Goal: Task Accomplishment & Management: Manage account settings

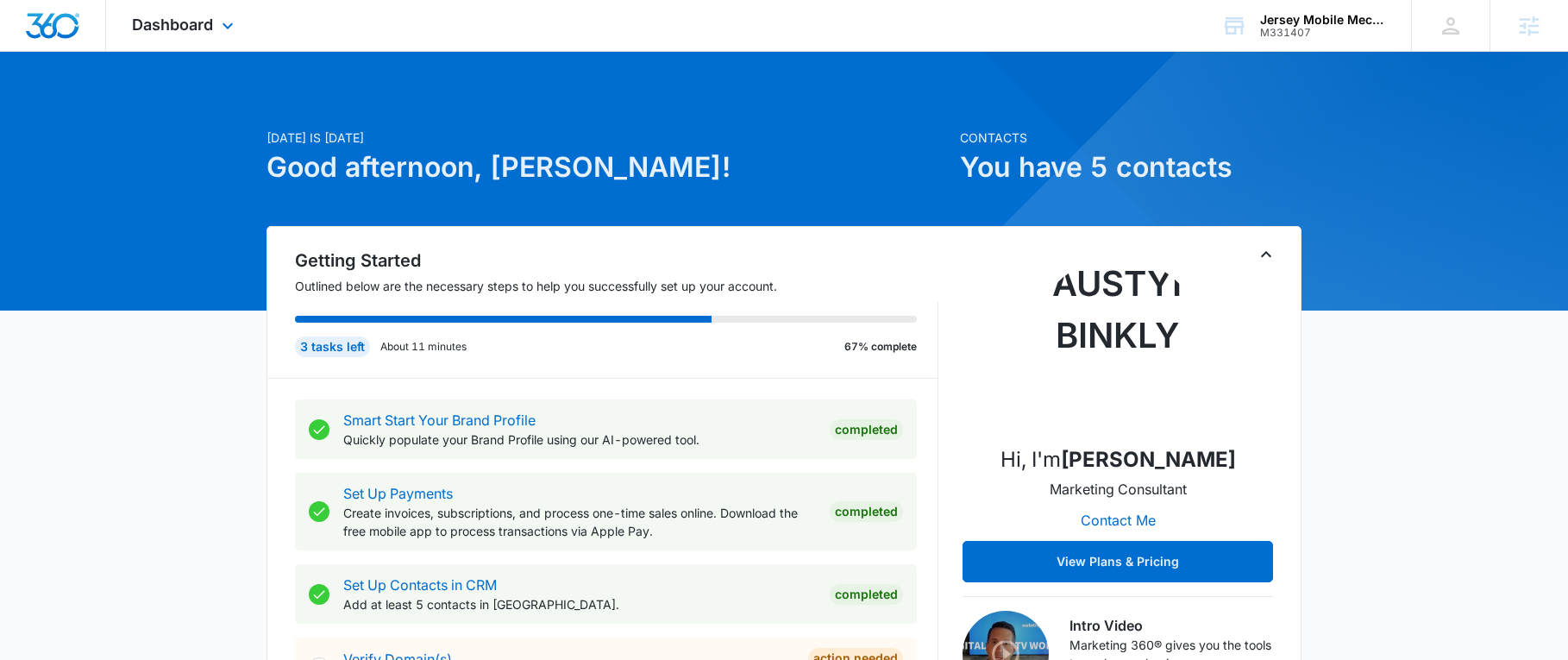
click at [191, 33] on div "Dashboard Apps Reputation Websites Forms CRM Email Social Content Ads Intellige…" at bounding box center [185, 25] width 157 height 51
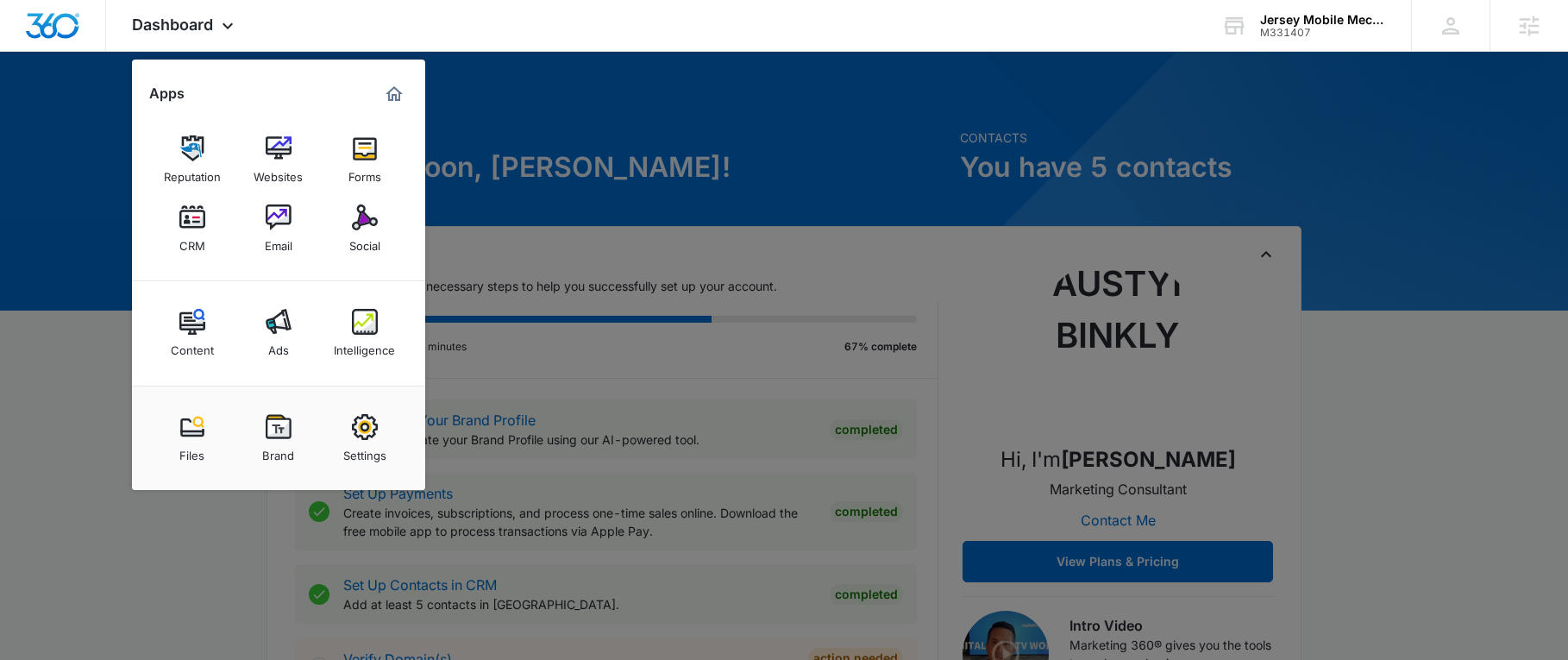
click at [498, 121] on div at bounding box center [784, 330] width 1568 height 660
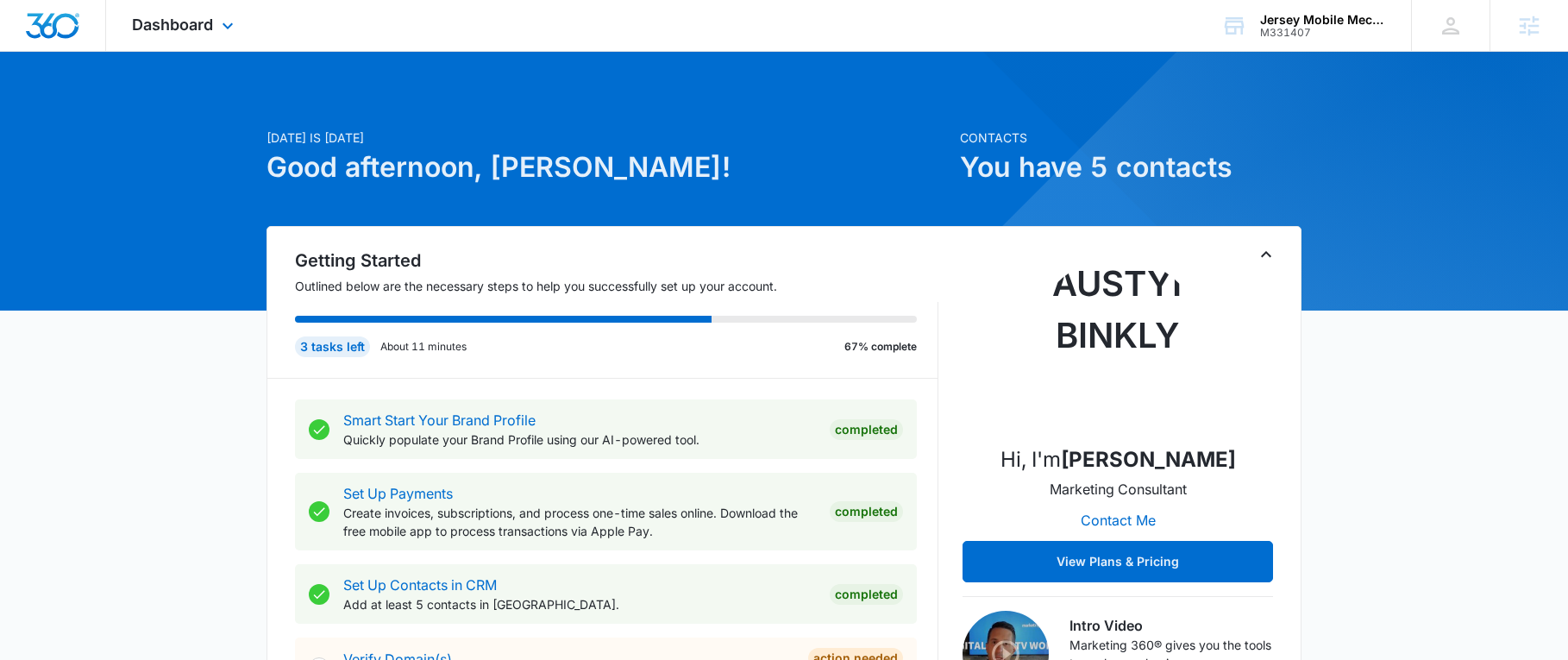
click at [158, 38] on div "Dashboard Apps Reputation Websites Forms CRM Email Social Content Ads Intellige…" at bounding box center [185, 25] width 157 height 51
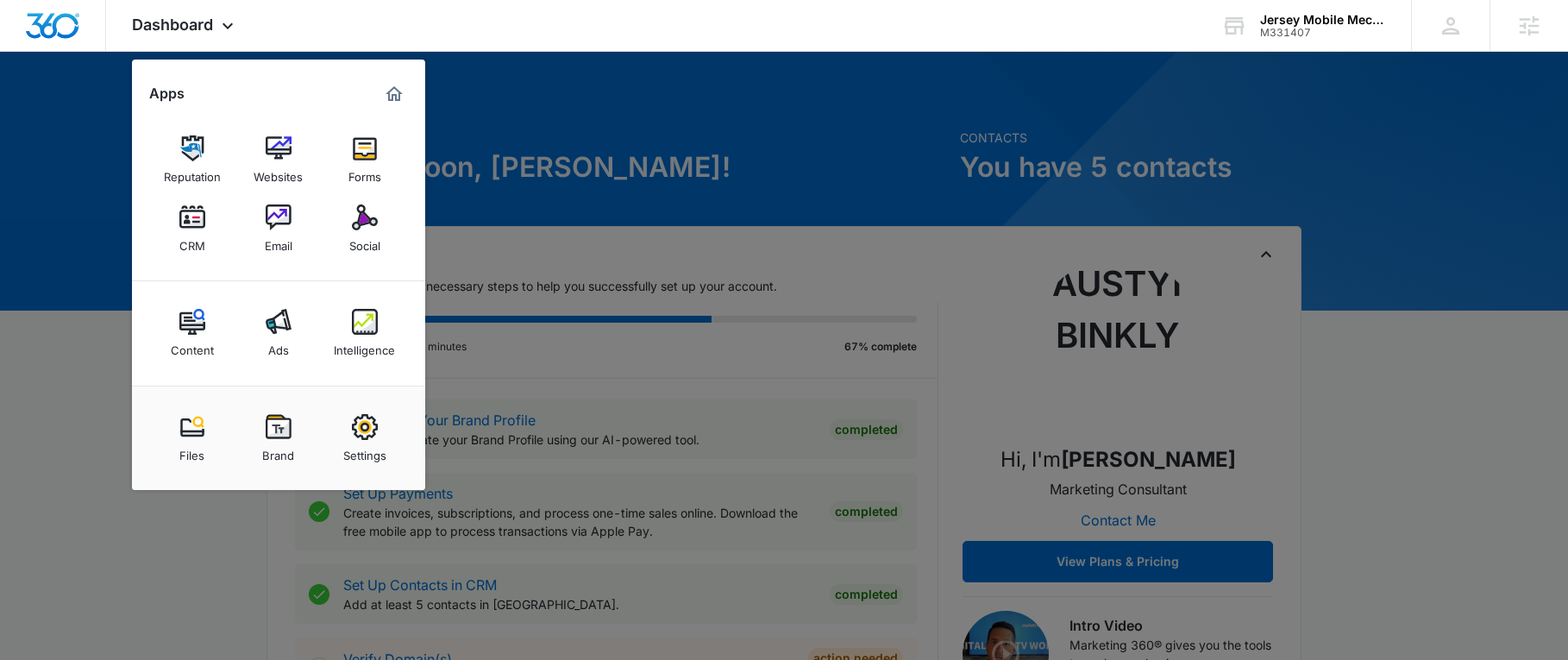
click at [629, 126] on div at bounding box center [784, 330] width 1568 height 660
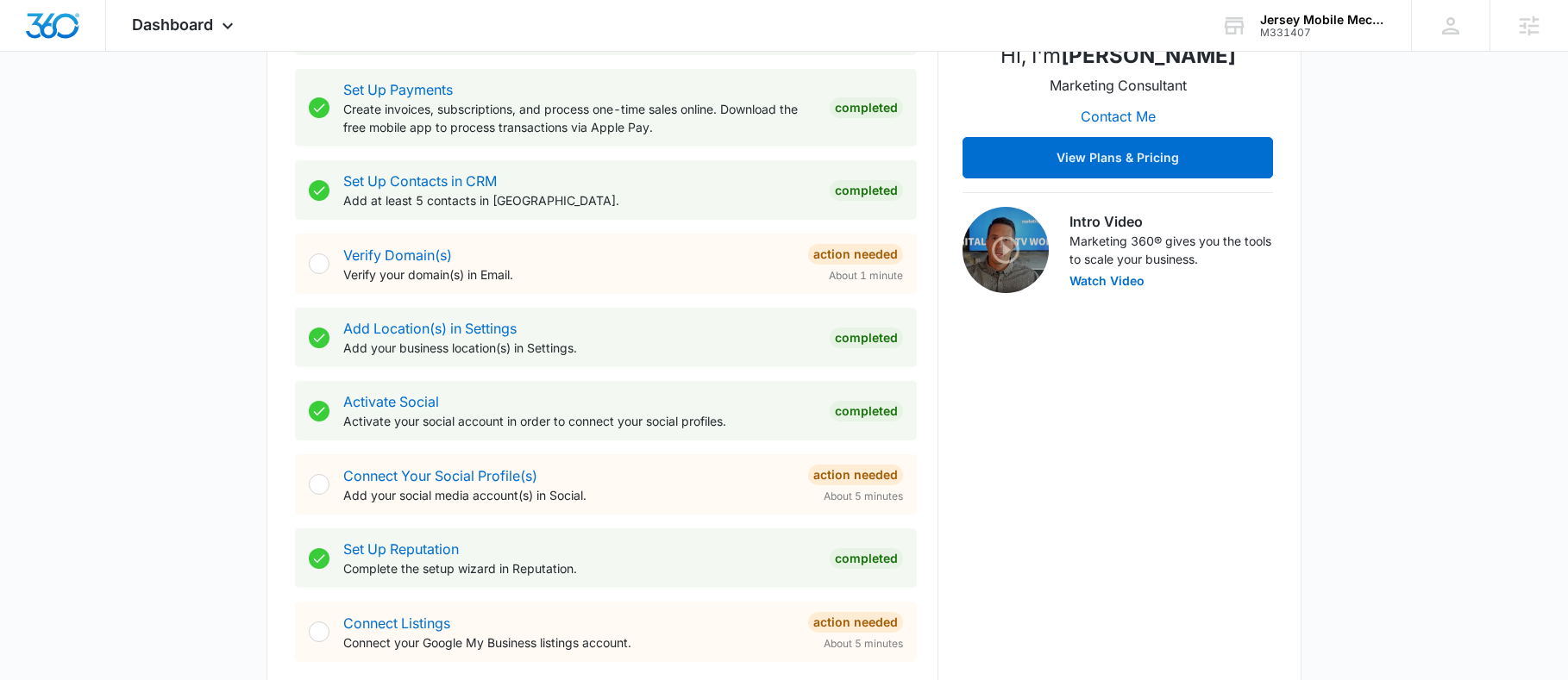
scroll to position [431, 0]
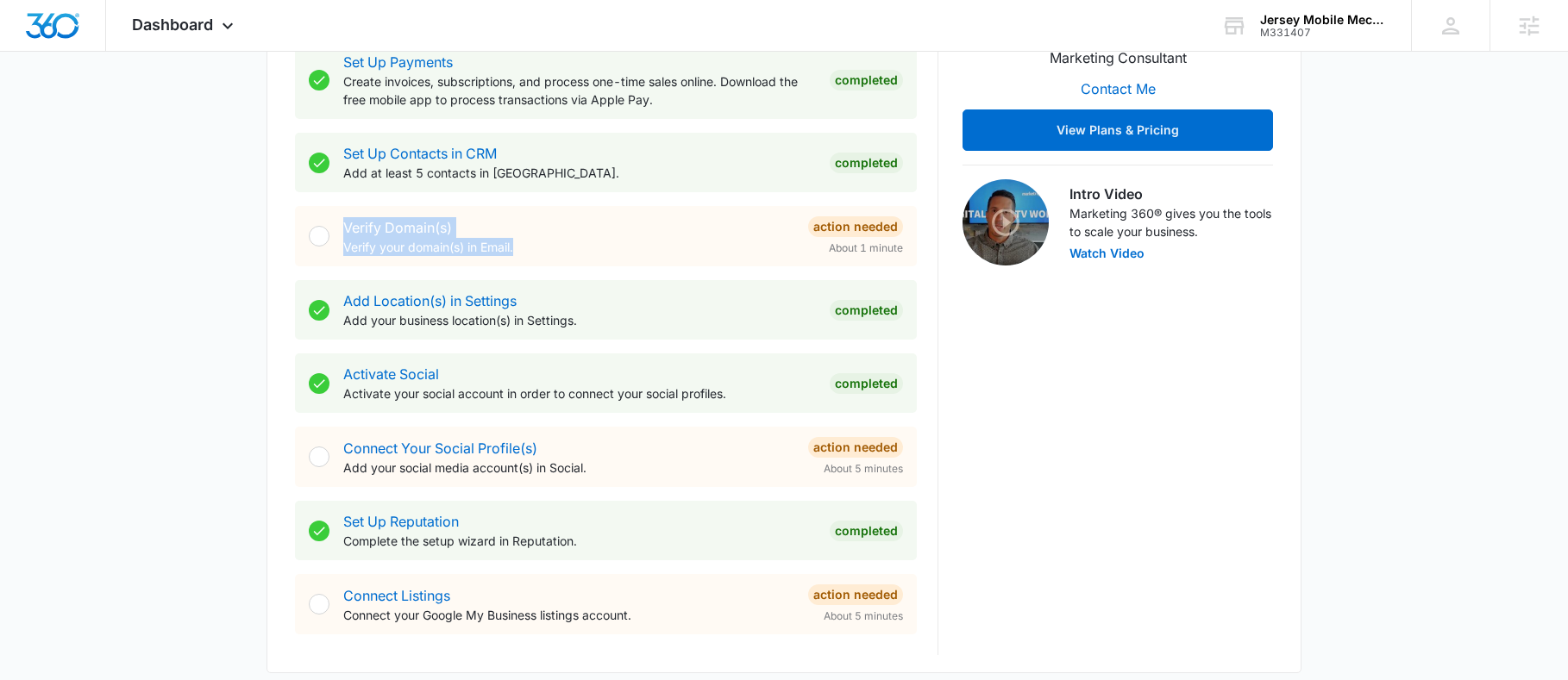
drag, startPoint x: 583, startPoint y: 254, endPoint x: 323, endPoint y: 233, distance: 260.8
click at [323, 233] on div "Verify Domain(s) Verify your domain(s) in Email. Action Needed About 1 minute" at bounding box center [606, 236] width 622 height 61
click at [560, 241] on p "Verify your domain(s) in Email." at bounding box center [568, 247] width 451 height 19
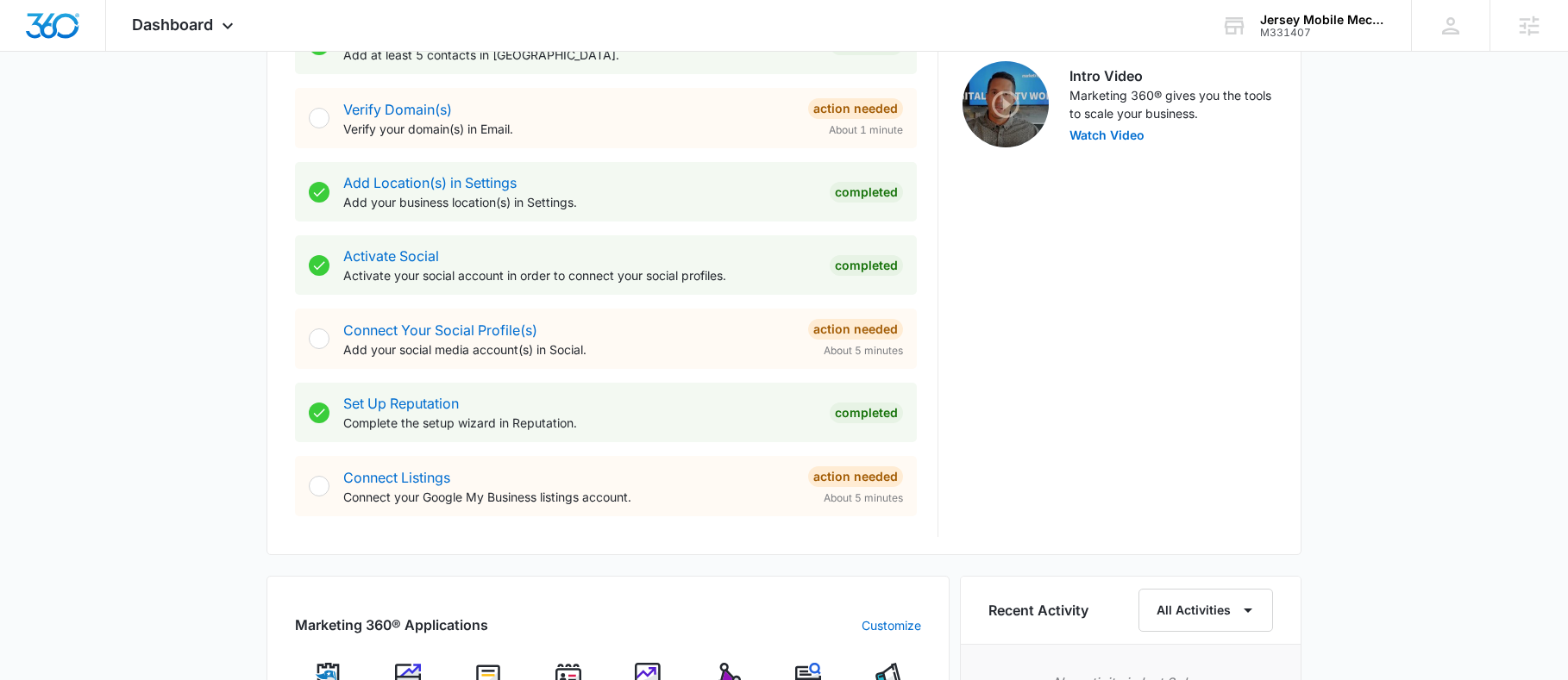
scroll to position [604, 0]
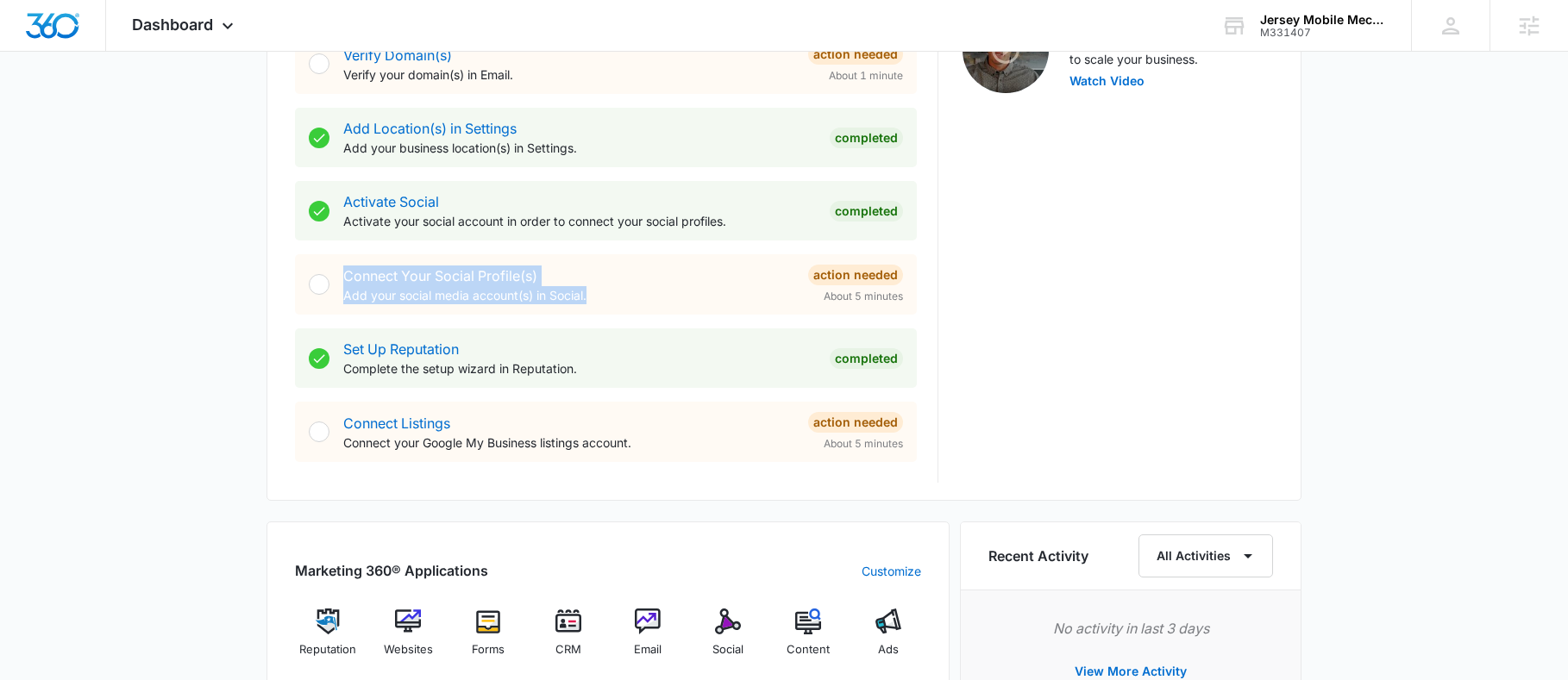
drag, startPoint x: 427, startPoint y: 300, endPoint x: 302, endPoint y: 279, distance: 126.8
click at [302, 279] on div "Connect Your Social Profile(s) Add your social media account(s) in Social. Acti…" at bounding box center [606, 284] width 622 height 61
click at [589, 281] on div "Connect Your Social Profile(s) Add your social media account(s) in Social." at bounding box center [568, 285] width 451 height 39
click at [446, 276] on link "Connect Your Social Profile(s)" at bounding box center [440, 276] width 195 height 18
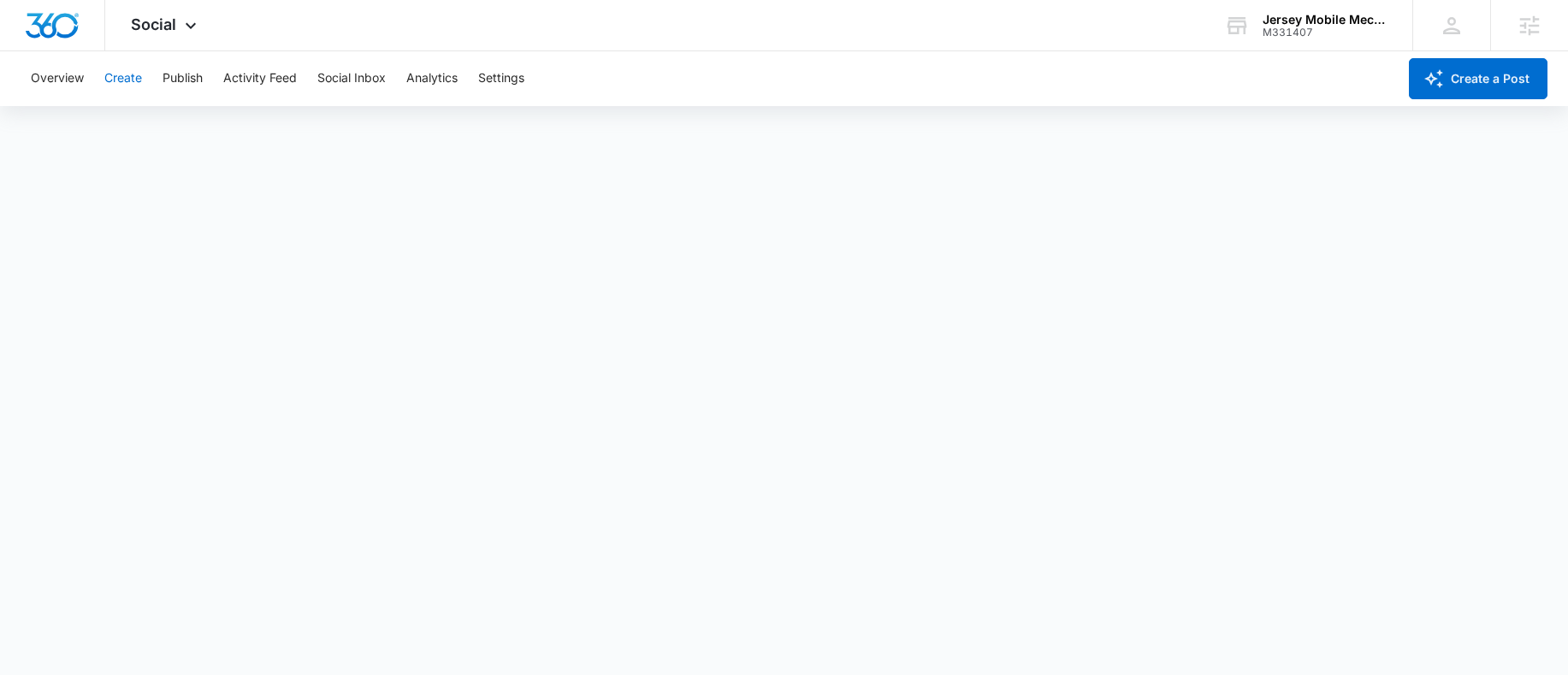
click at [130, 75] on button "Create" at bounding box center [123, 79] width 38 height 54
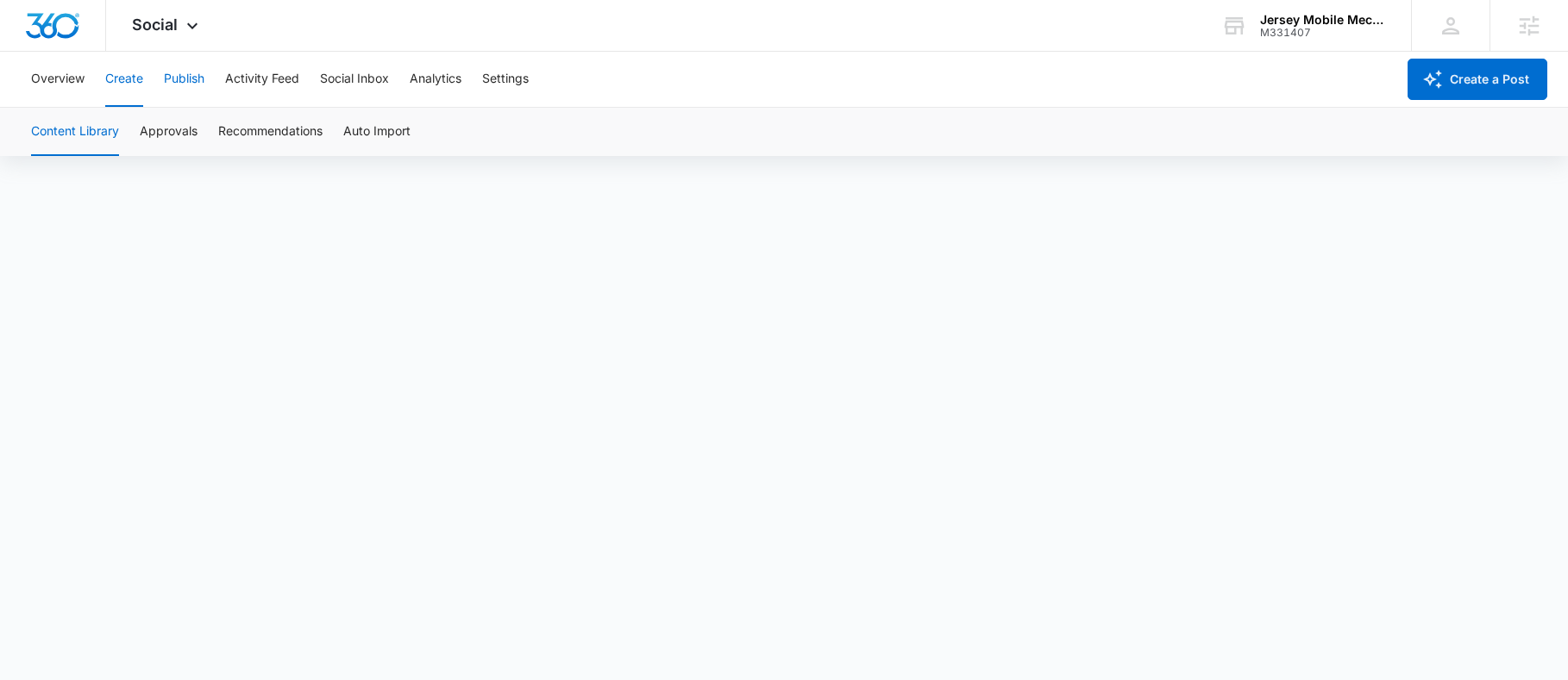
click at [180, 84] on button "Publish" at bounding box center [184, 79] width 40 height 55
click at [129, 128] on button "Schedules" at bounding box center [132, 131] width 59 height 48
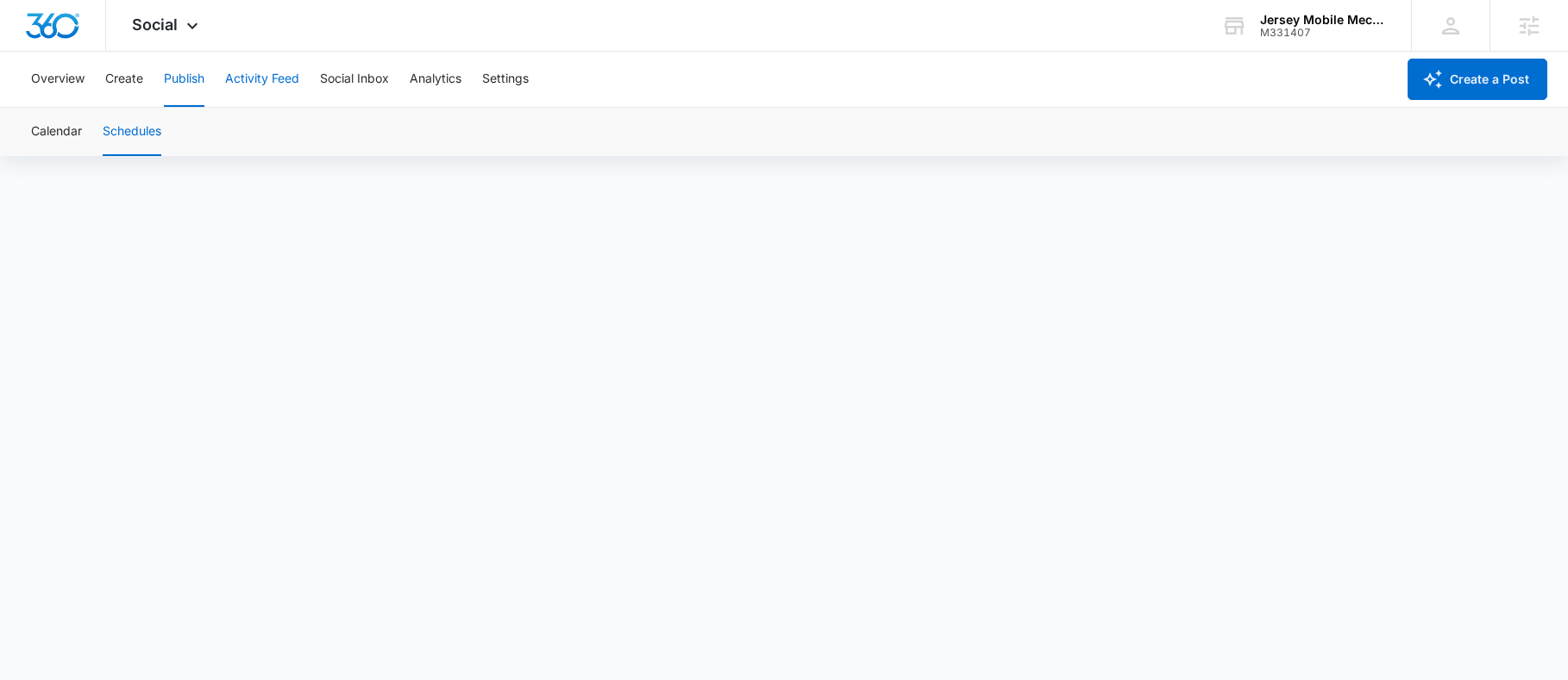
click at [277, 80] on button "Activity Feed" at bounding box center [262, 79] width 74 height 55
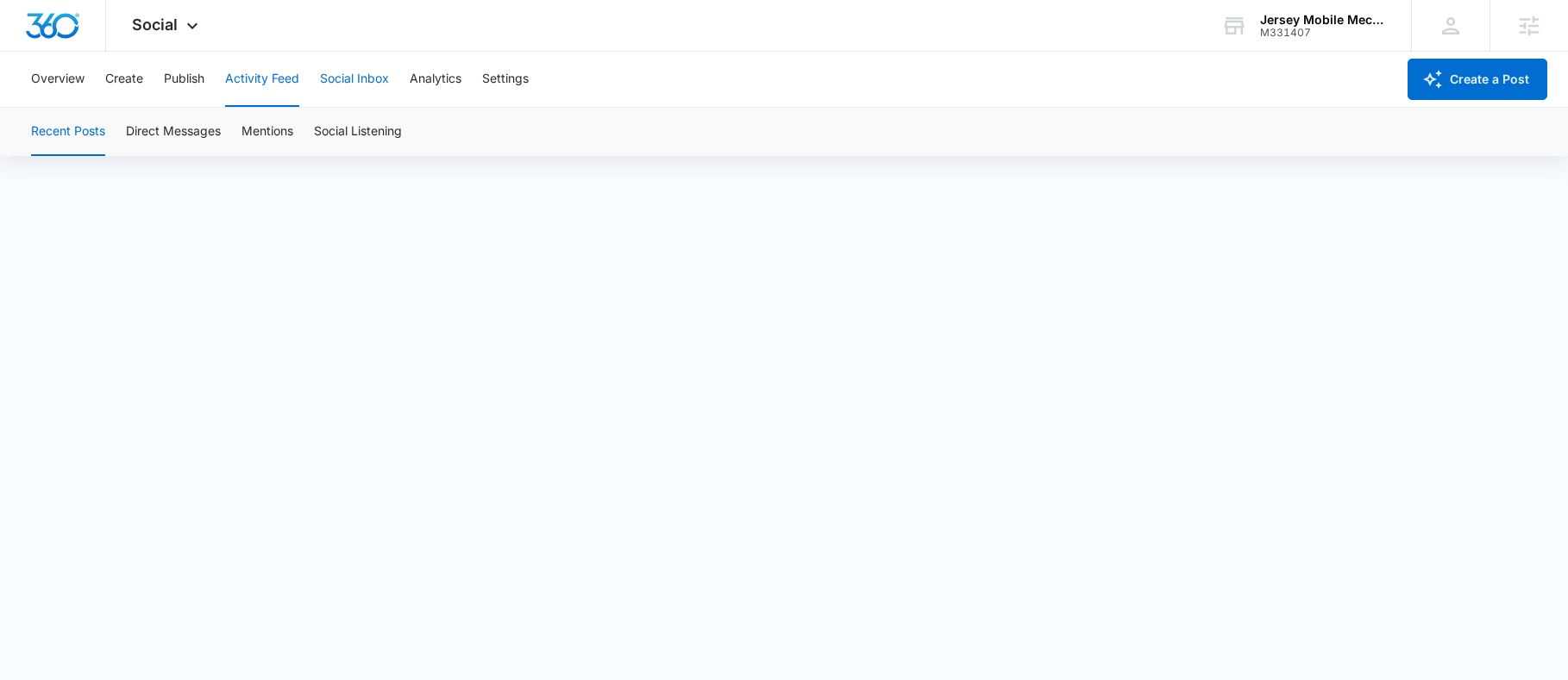
click at [365, 77] on button "Social Inbox" at bounding box center [354, 79] width 69 height 55
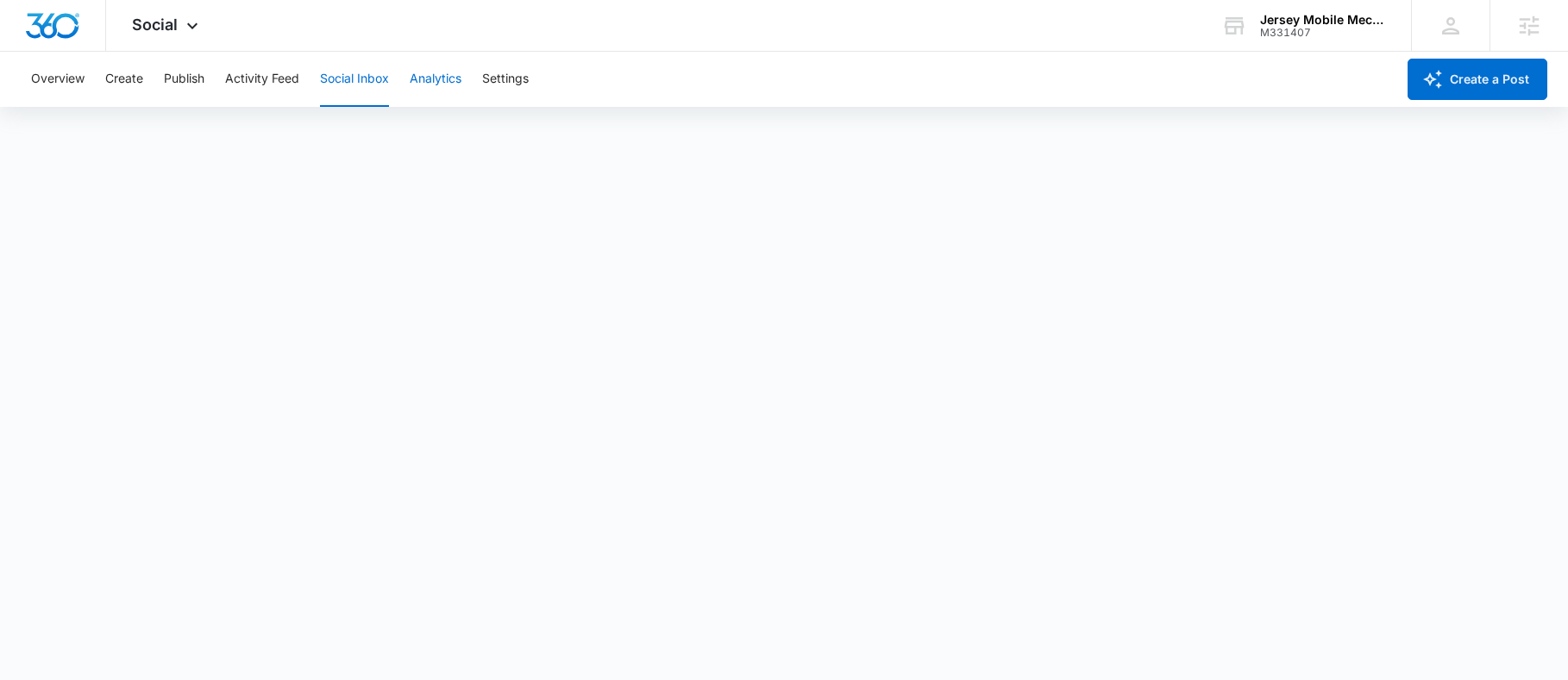
click at [443, 68] on button "Analytics" at bounding box center [435, 79] width 52 height 55
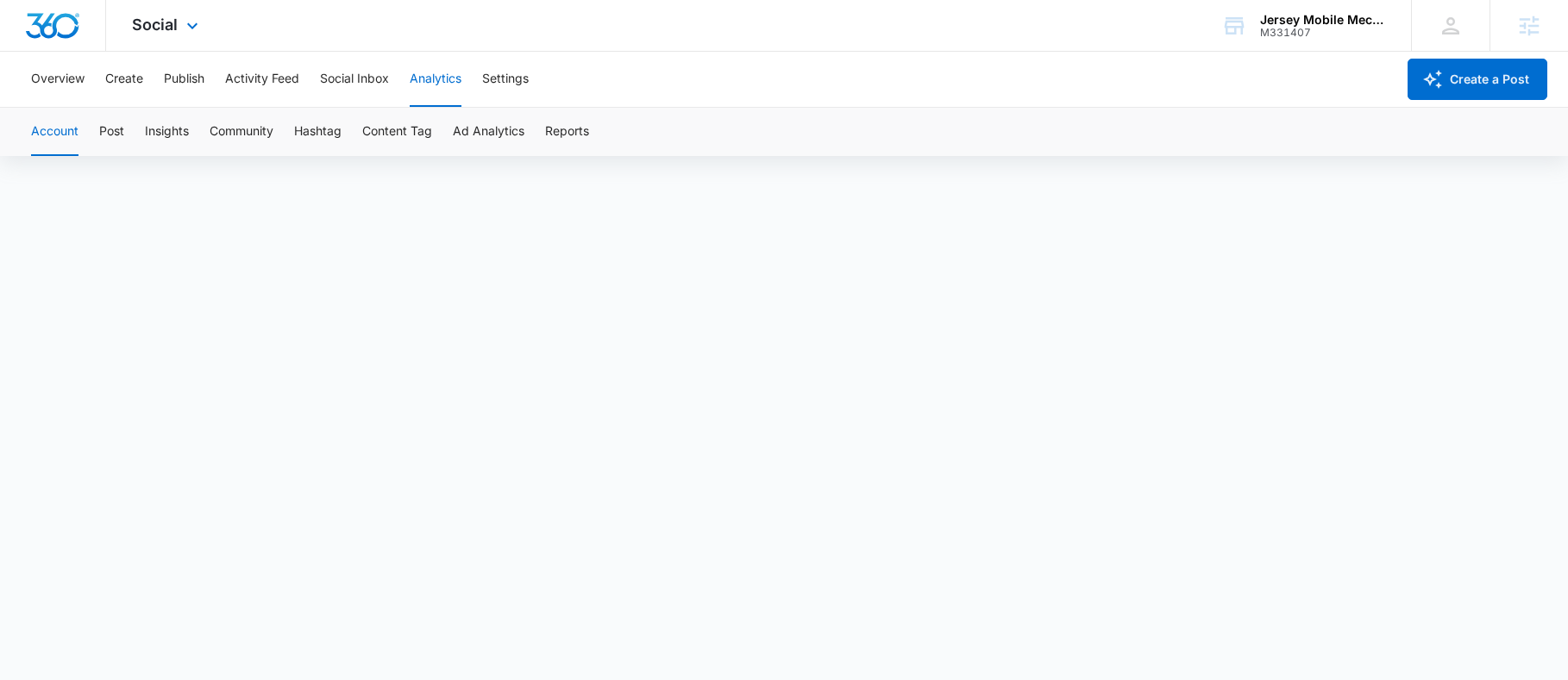
click at [66, 25] on img "Dashboard" at bounding box center [53, 25] width 55 height 25
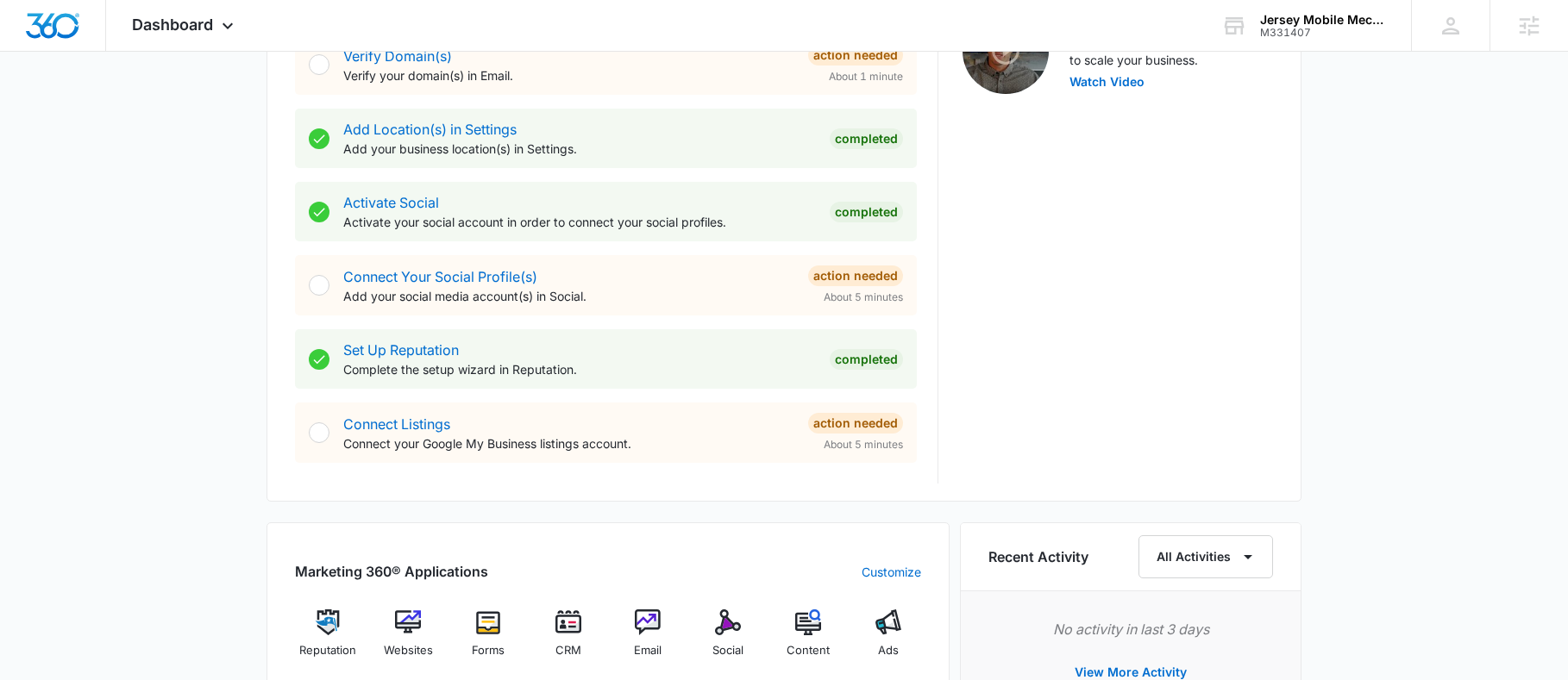
scroll to position [604, 0]
drag, startPoint x: 653, startPoint y: 456, endPoint x: 325, endPoint y: 438, distance: 328.5
click at [325, 438] on div "Connect Listings Connect your Google My Business listings account. Action Neede…" at bounding box center [606, 432] width 622 height 61
click at [630, 434] on p "Connect your Google My Business listings account." at bounding box center [568, 443] width 451 height 19
drag, startPoint x: 656, startPoint y: 438, endPoint x: 331, endPoint y: 447, distance: 325.1
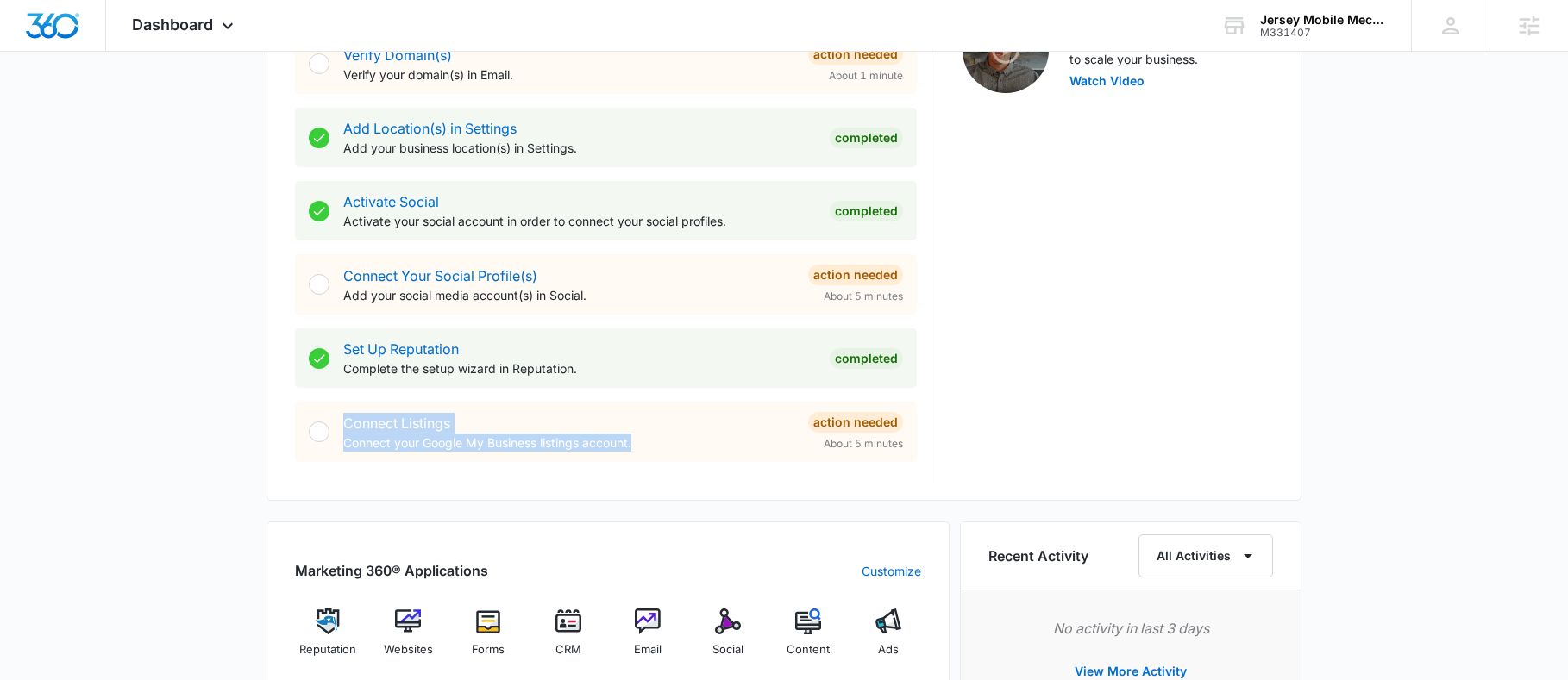
click at [331, 447] on div "Connect Listings Connect your Google My Business listings account. Action Neede…" at bounding box center [606, 432] width 622 height 61
click at [620, 443] on p "Connect your Google My Business listings account." at bounding box center [568, 443] width 451 height 19
click at [451, 340] on link "Set Up Reputation" at bounding box center [401, 349] width 115 height 18
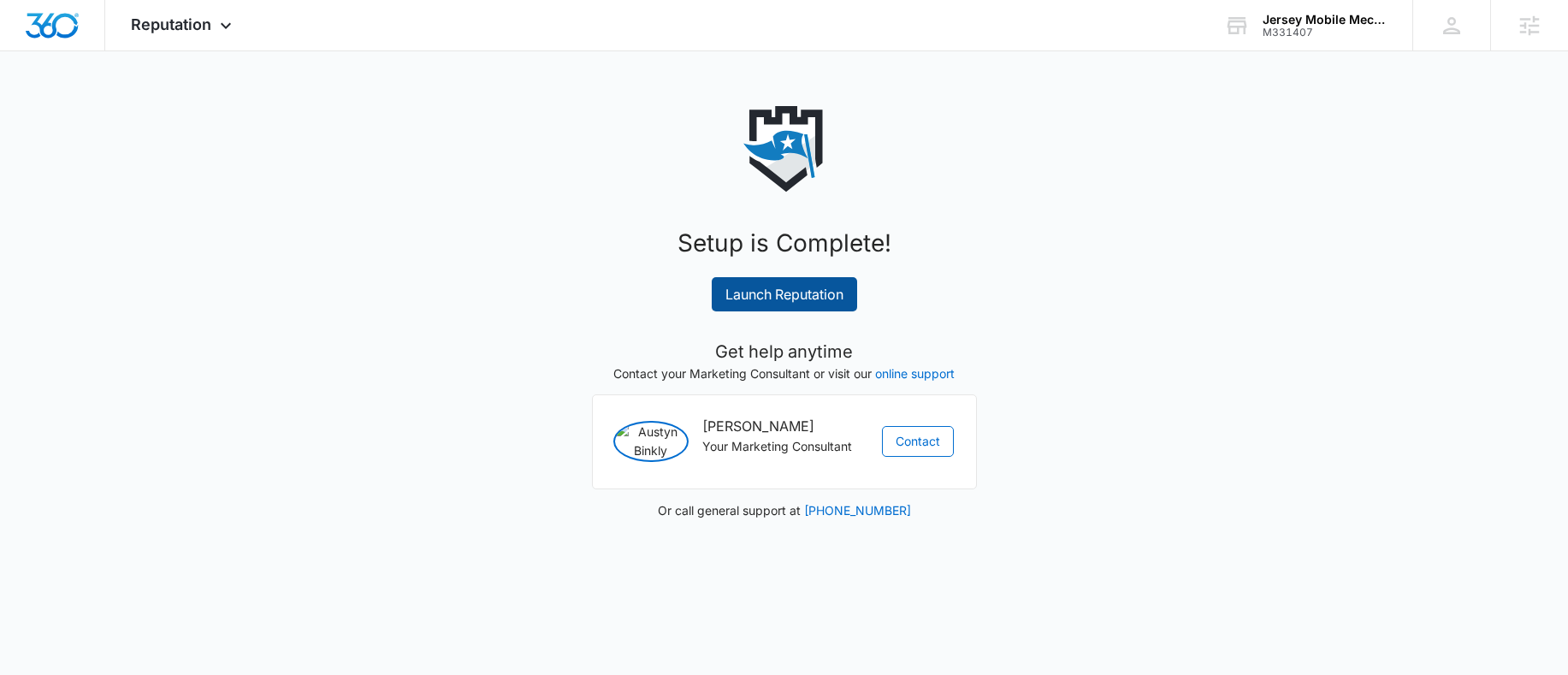
drag, startPoint x: 745, startPoint y: 277, endPoint x: 708, endPoint y: 323, distance: 59.0
click at [746, 277] on link "Launch Reputation" at bounding box center [784, 294] width 145 height 34
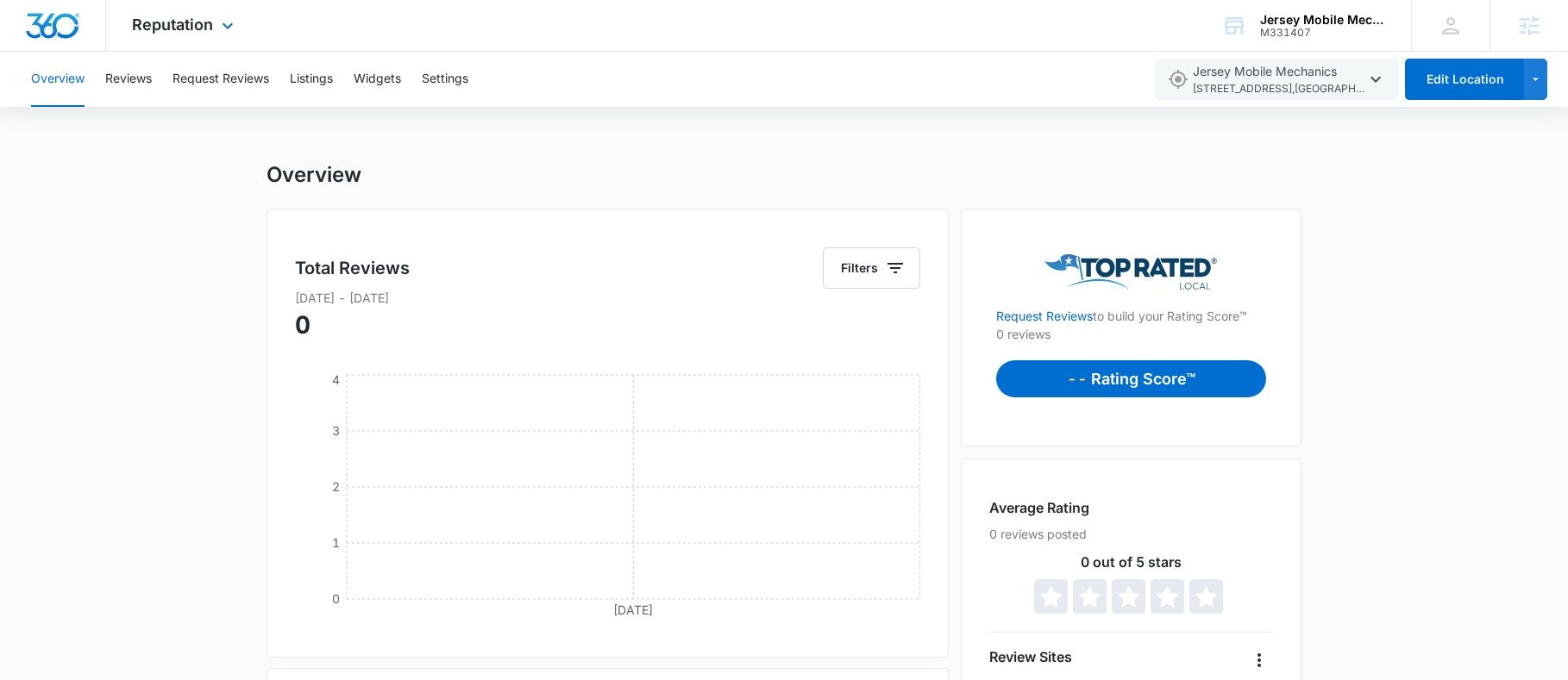
click at [34, 26] on img "Dashboard" at bounding box center [53, 25] width 55 height 25
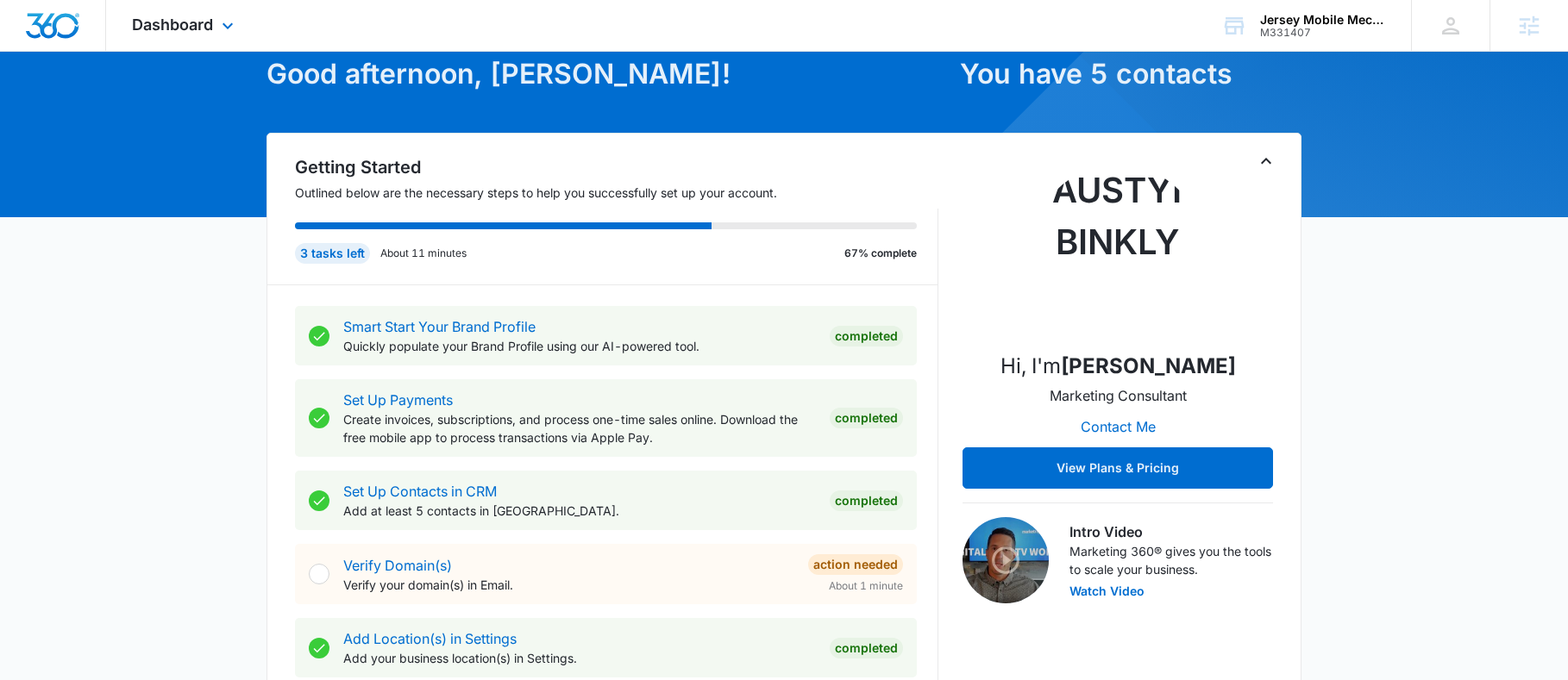
scroll to position [86, 0]
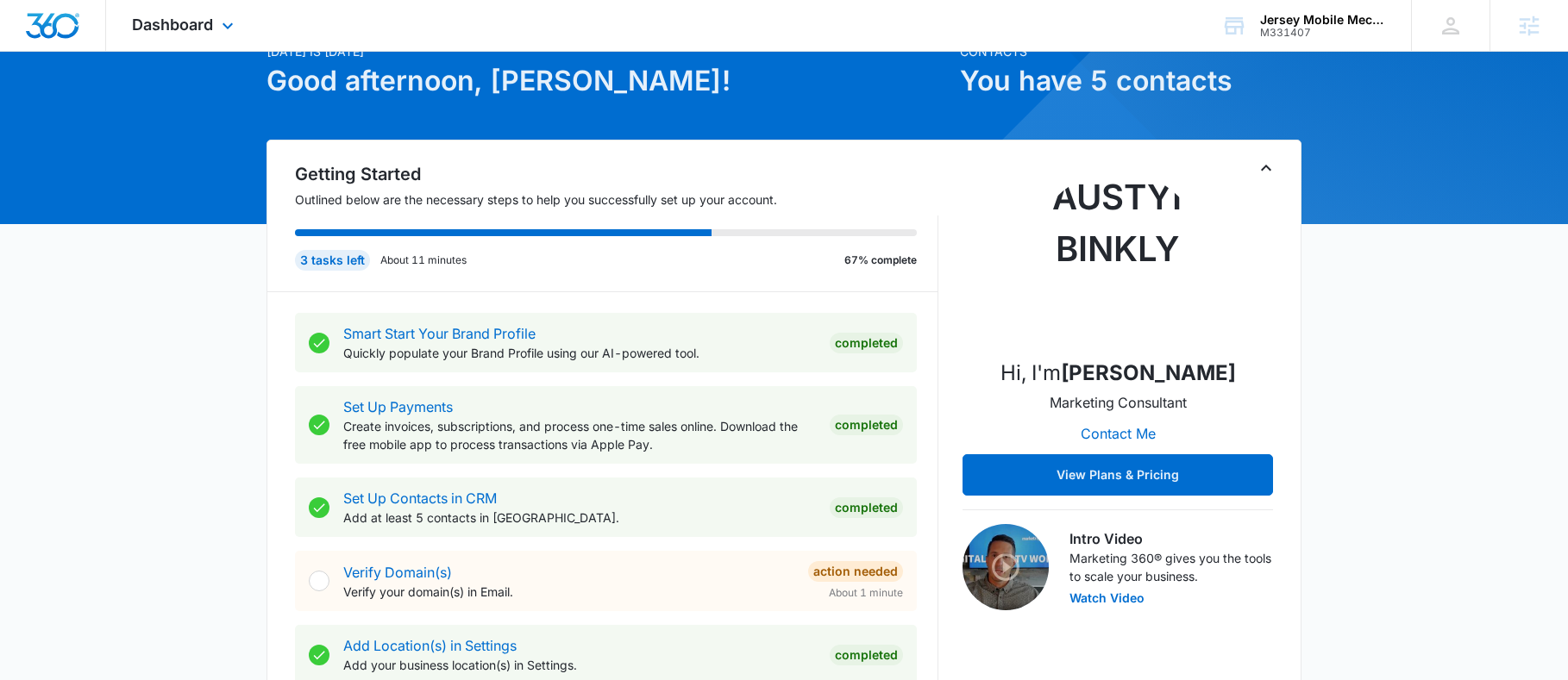
click at [155, 12] on div "Dashboard Apps Reputation Websites Forms CRM Email Social Content Ads Intellige…" at bounding box center [185, 25] width 157 height 51
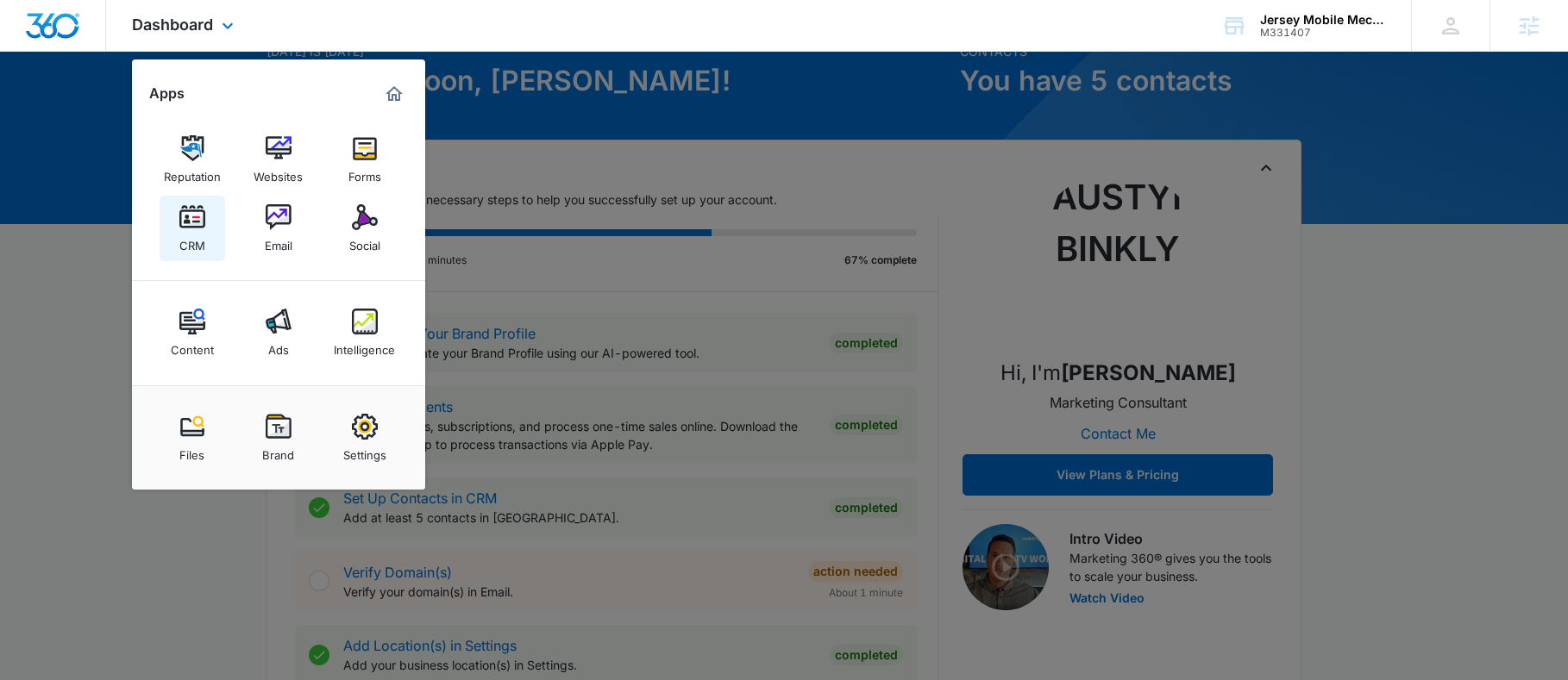
click at [203, 233] on div "CRM" at bounding box center [193, 241] width 25 height 22
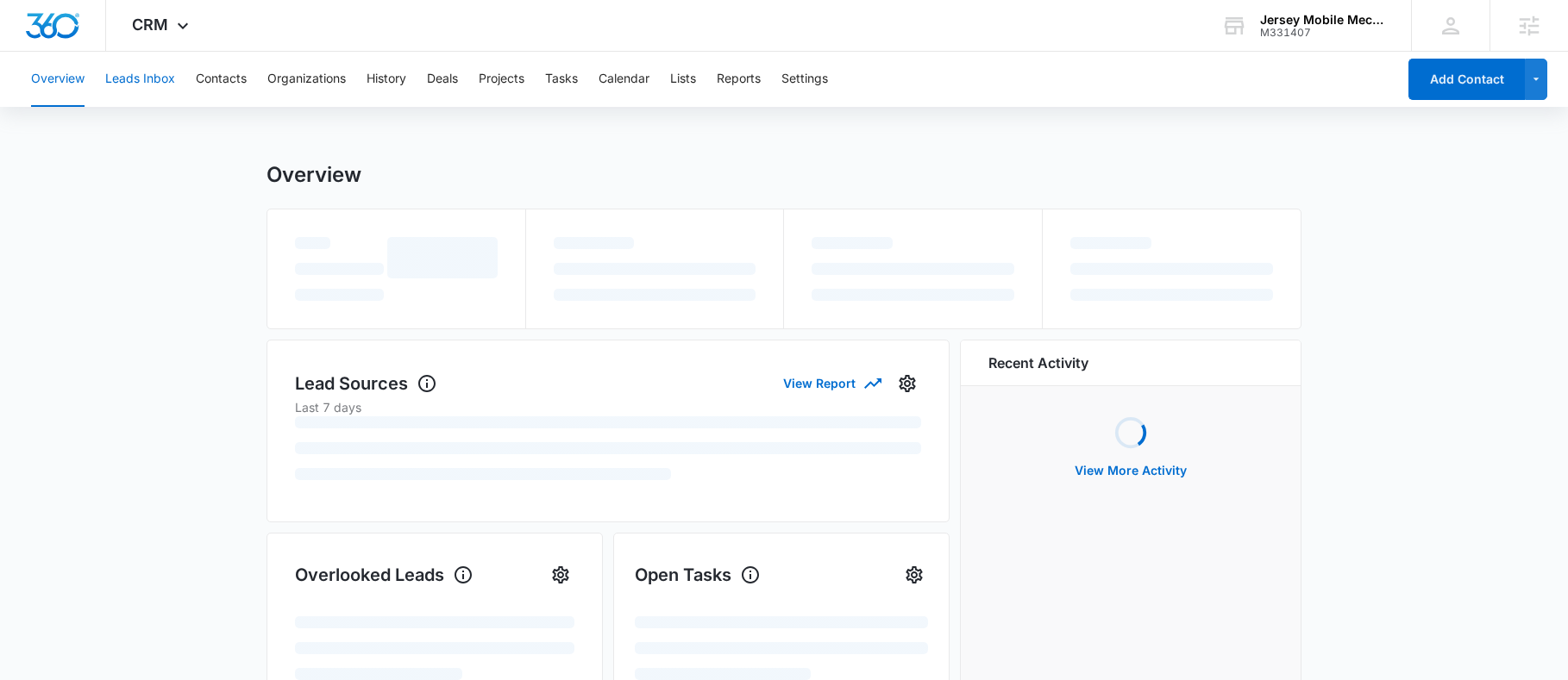
click at [164, 82] on button "Leads Inbox" at bounding box center [140, 79] width 69 height 55
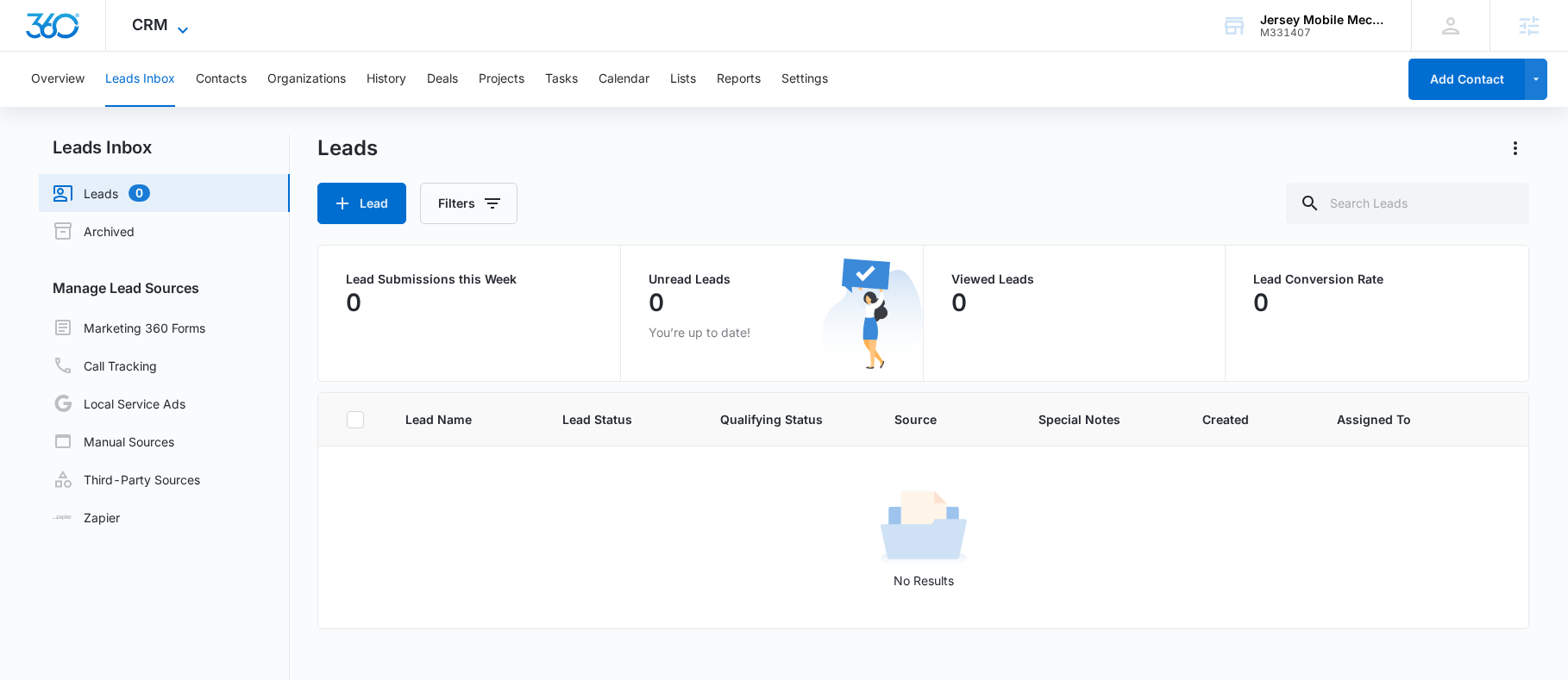
click at [180, 24] on icon at bounding box center [182, 29] width 21 height 21
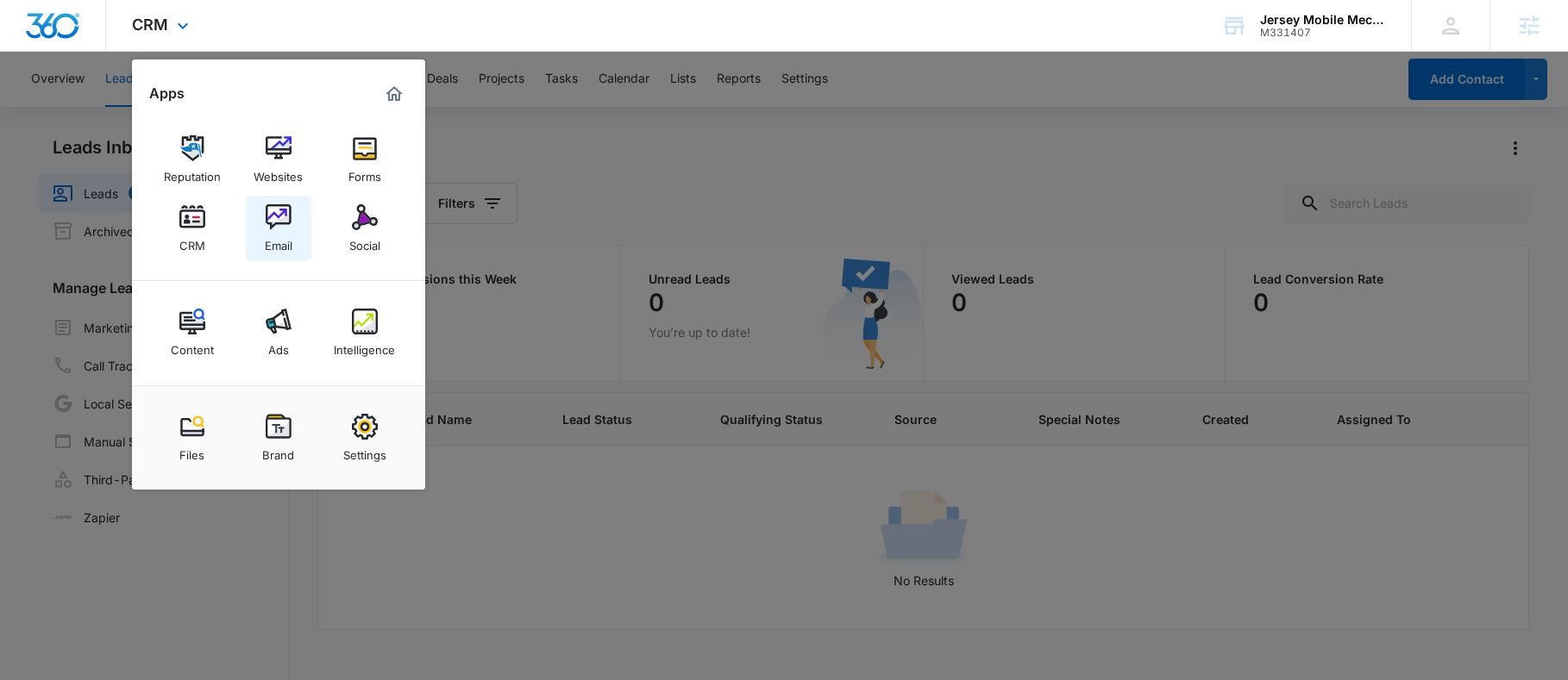
click at [264, 214] on link "Email" at bounding box center [278, 228] width 65 height 65
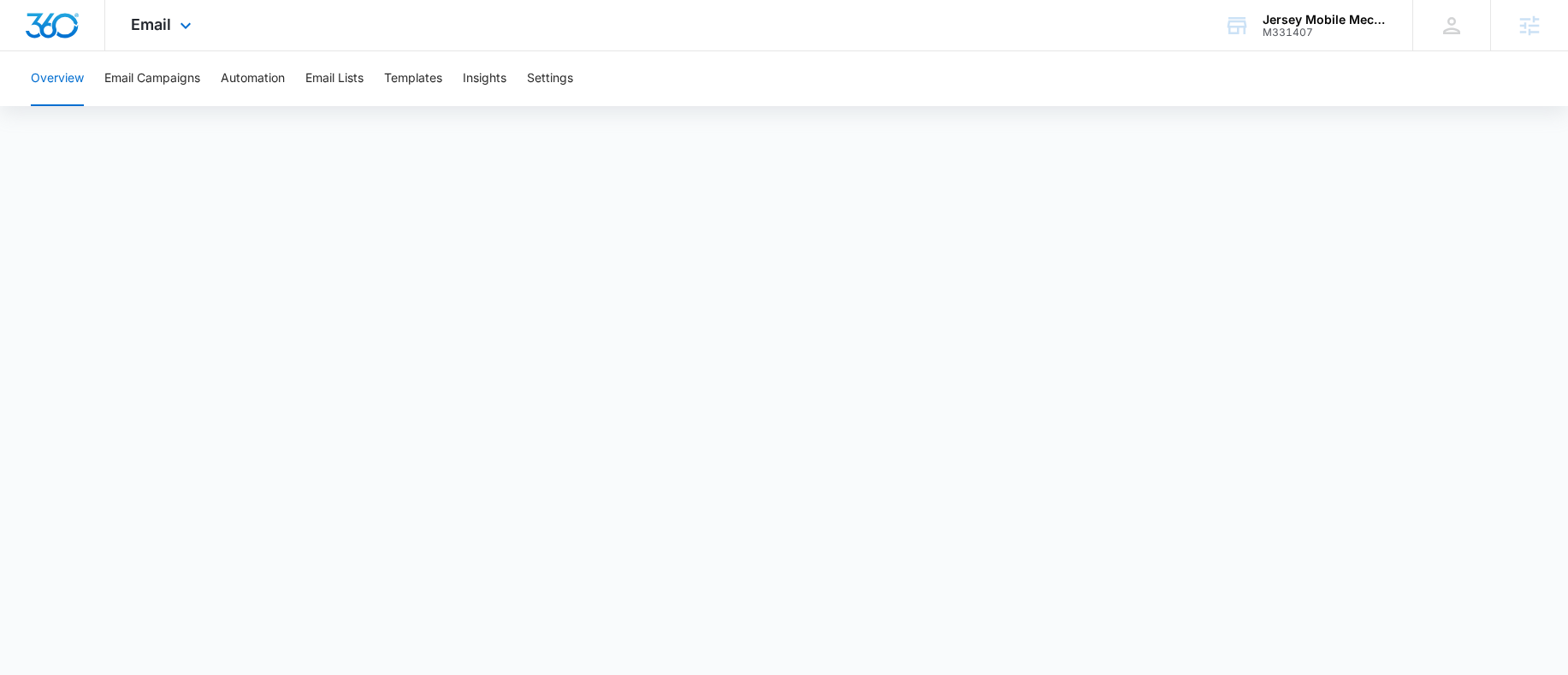
click at [40, 22] on img "Dashboard" at bounding box center [52, 25] width 54 height 25
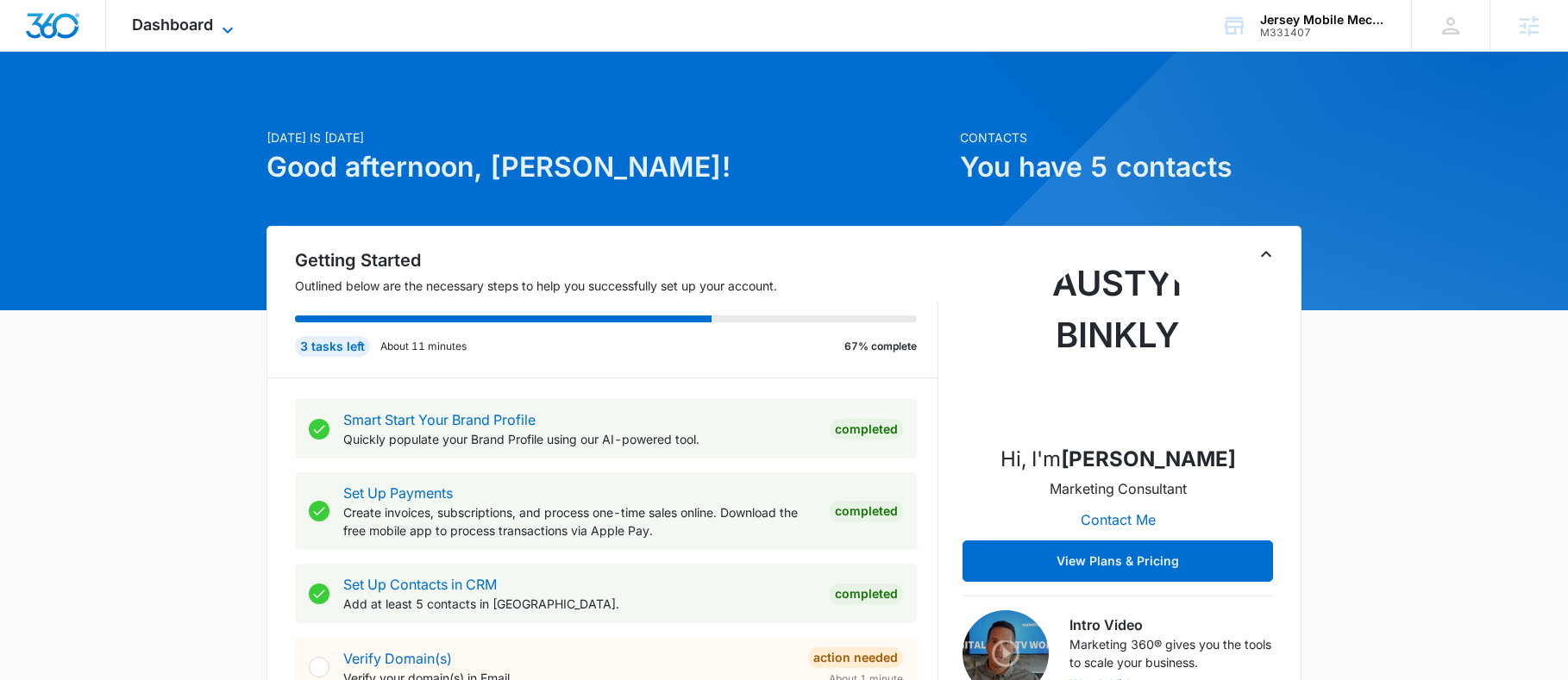
click at [163, 16] on span "Dashboard" at bounding box center [172, 24] width 81 height 19
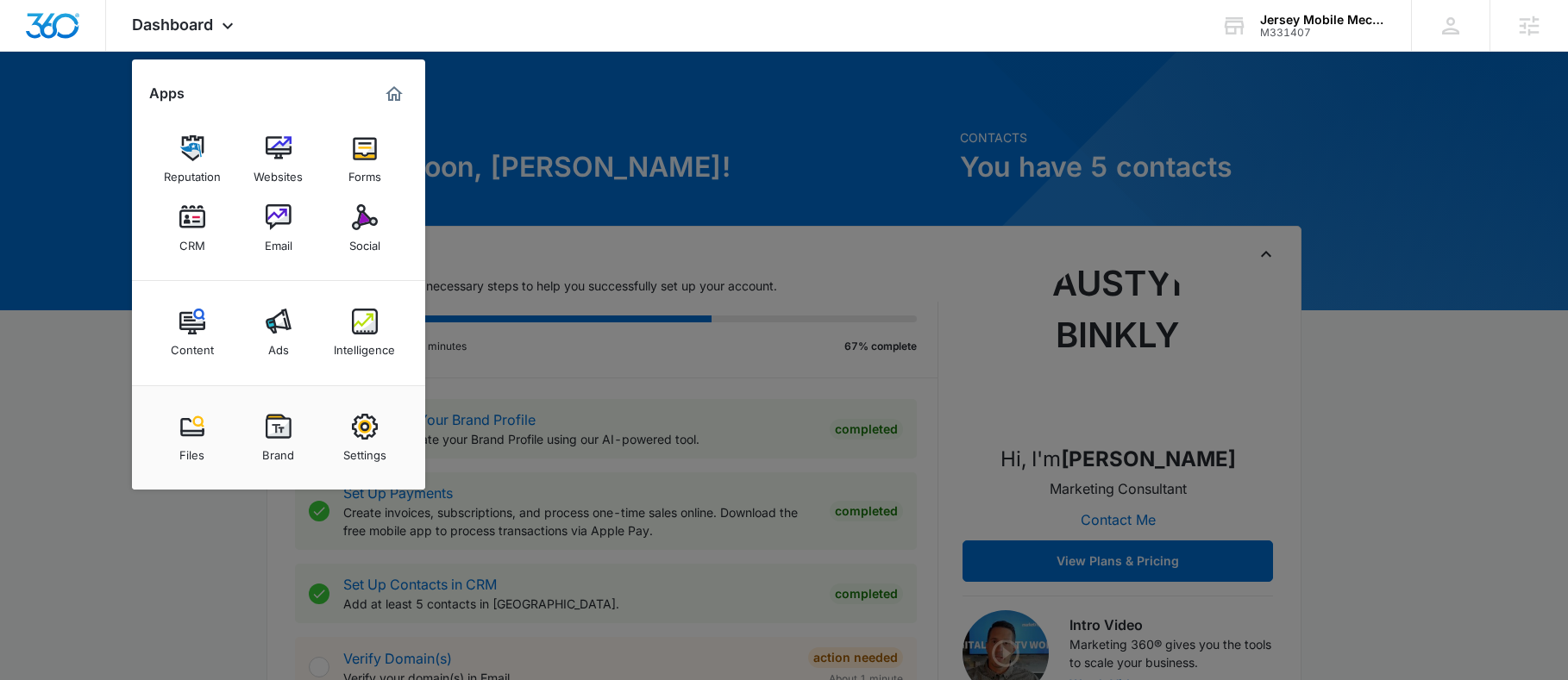
click at [221, 618] on div at bounding box center [784, 340] width 1568 height 680
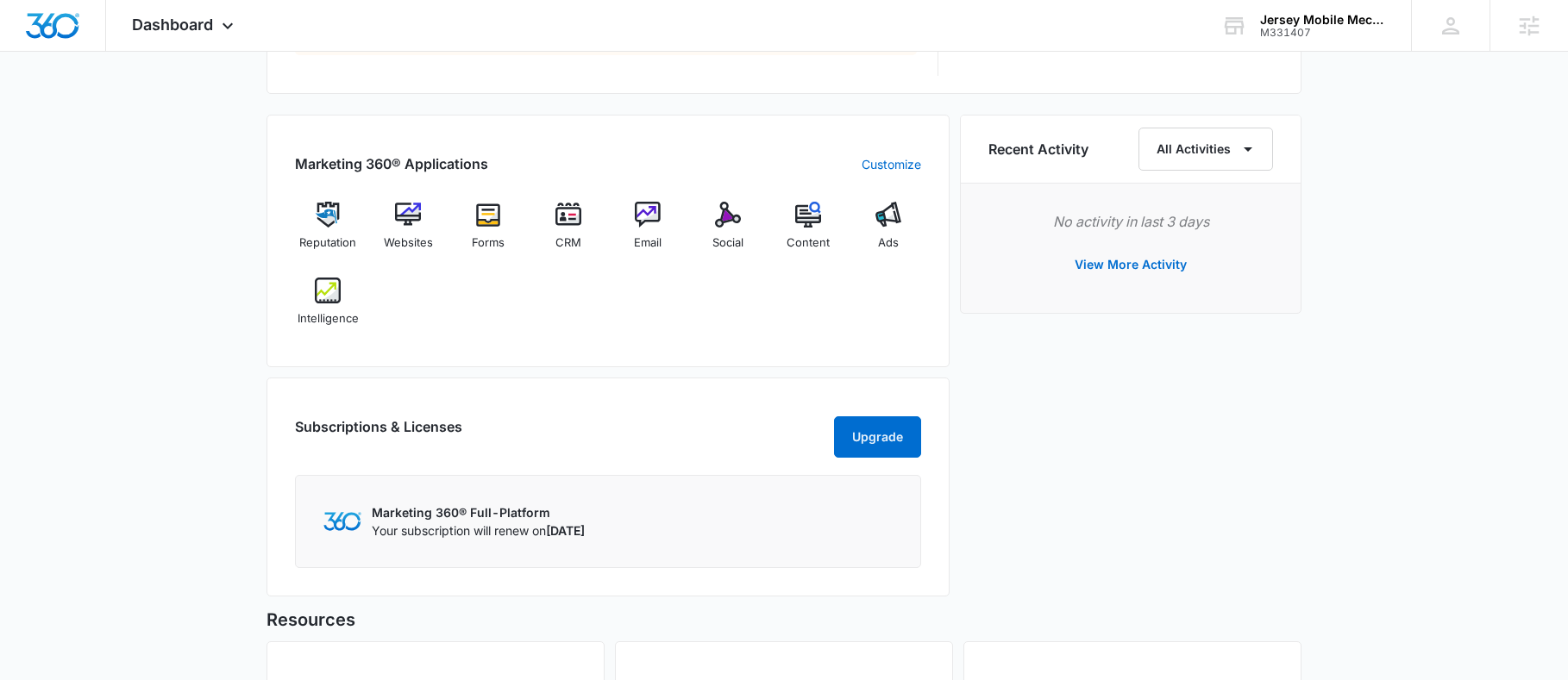
scroll to position [1255, 0]
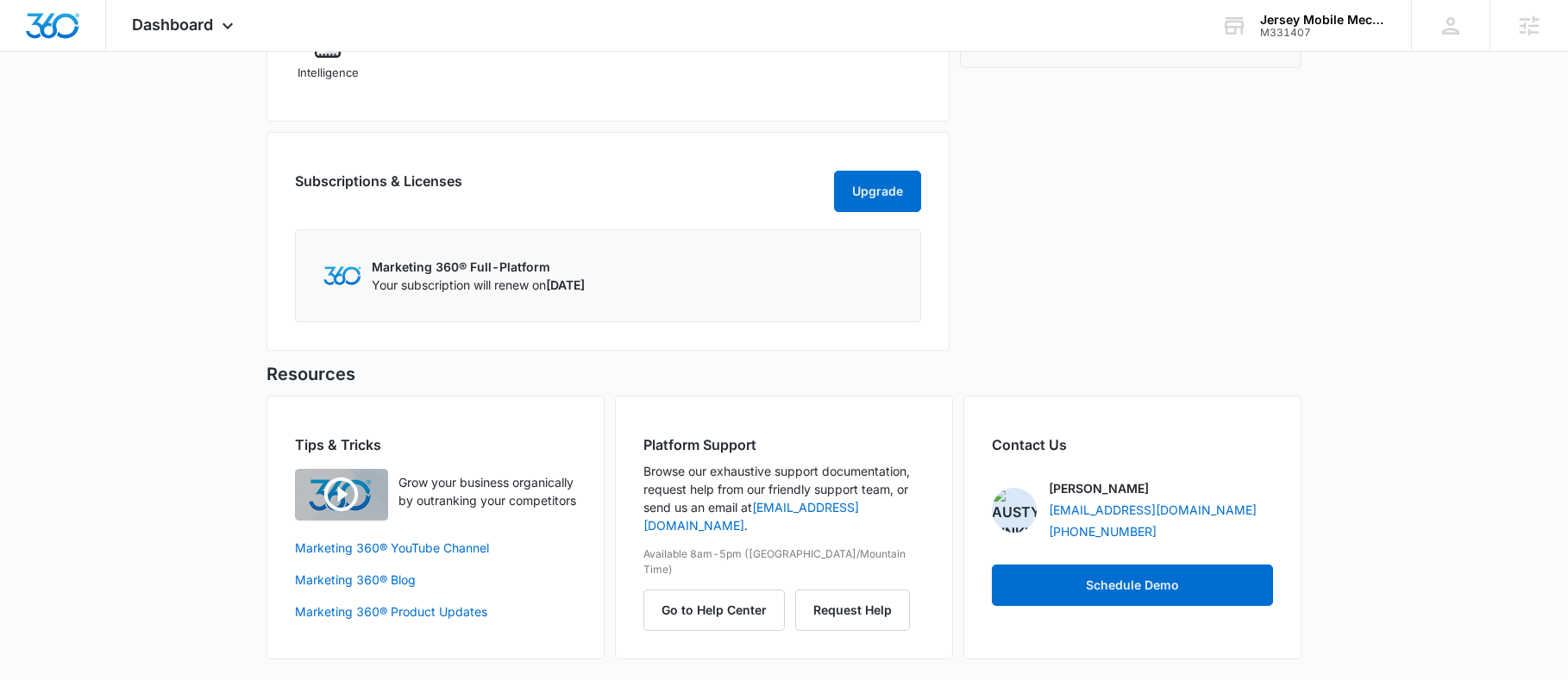
click at [733, 635] on div "Platform Support Browse our exhaustive support documentation, request help from…" at bounding box center [784, 528] width 338 height 264
click at [716, 589] on button "Go to Help Center" at bounding box center [714, 610] width 142 height 41
drag, startPoint x: 699, startPoint y: 535, endPoint x: 824, endPoint y: 535, distance: 125.0
click at [824, 546] on p "Available 8am-5pm (US/Mountain Time)" at bounding box center [784, 562] width 282 height 31
click at [896, 546] on p "Available 8am-5pm (US/Mountain Time)" at bounding box center [784, 562] width 282 height 31
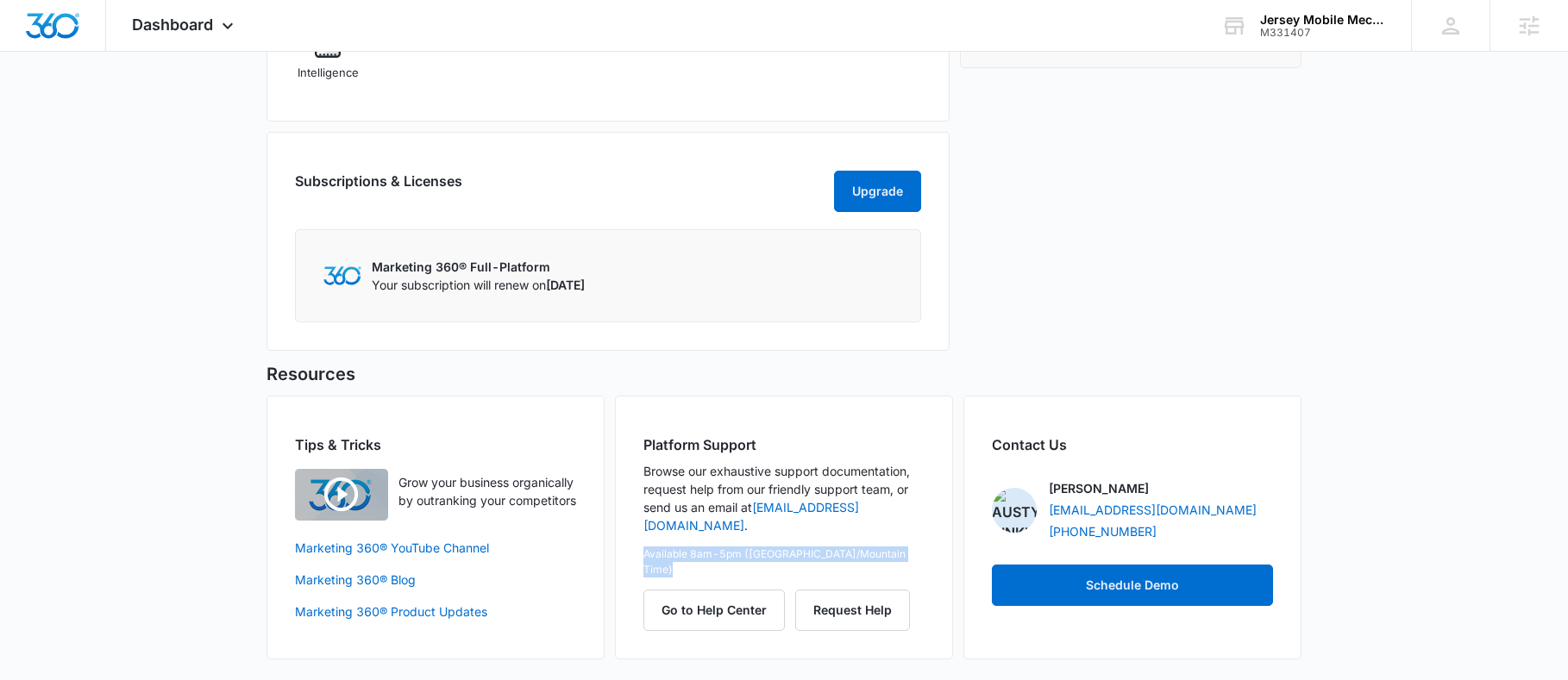
drag, startPoint x: 896, startPoint y: 530, endPoint x: 660, endPoint y: 530, distance: 236.0
click at [660, 546] on p "Available 8am-5pm (US/Mountain Time)" at bounding box center [784, 562] width 282 height 31
click at [905, 546] on p "Available 8am-5pm (US/Mountain Time)" at bounding box center [784, 562] width 282 height 31
click at [906, 546] on p "Available 8am-5pm (US/Mountain Time)" at bounding box center [784, 562] width 282 height 31
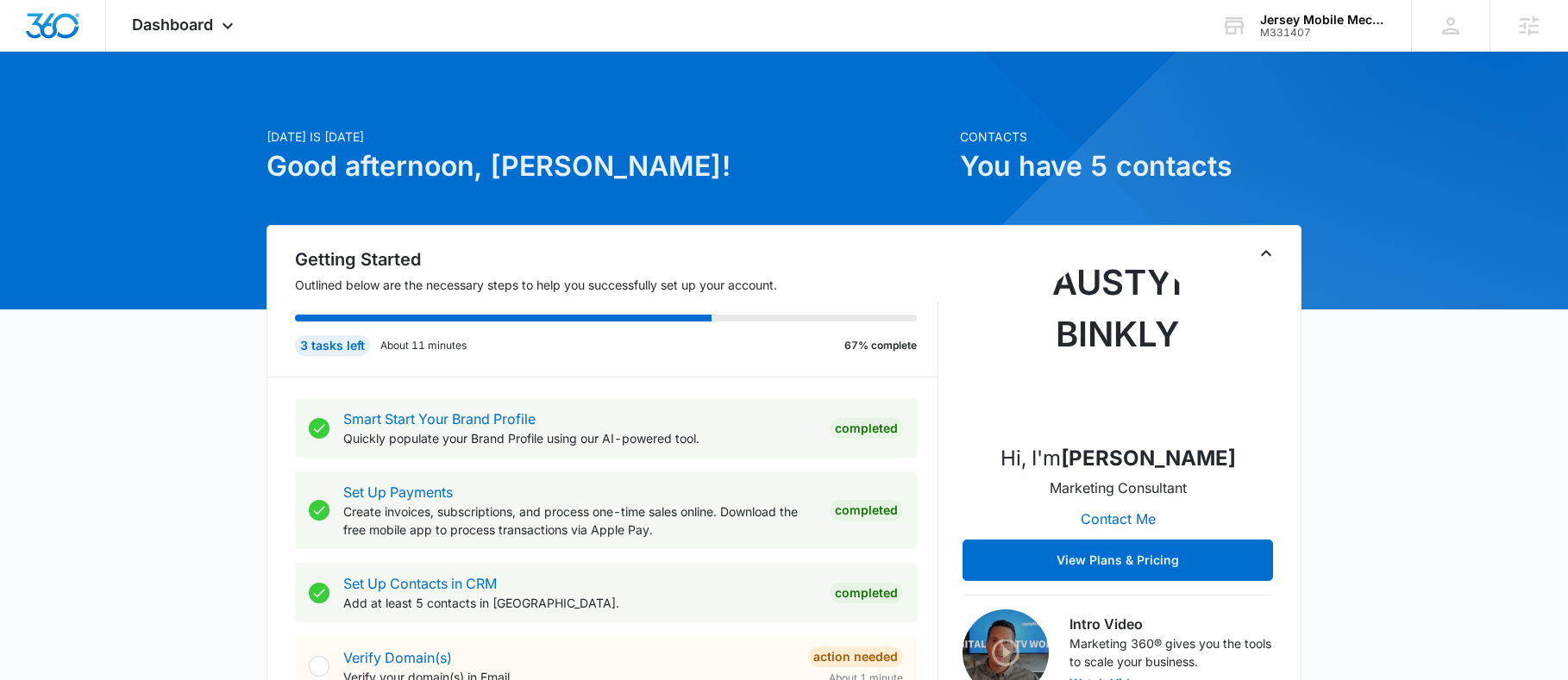
scroll to position [0, 0]
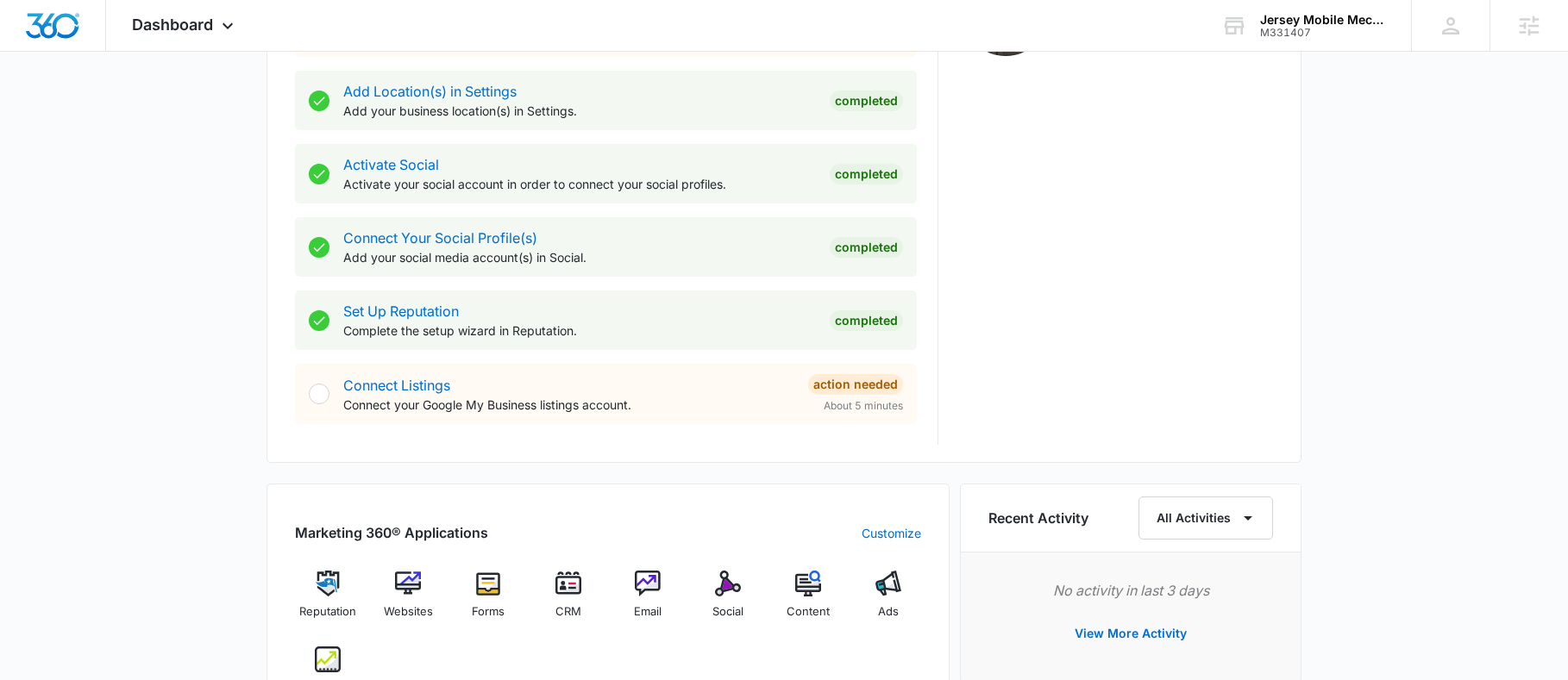
scroll to position [468, 0]
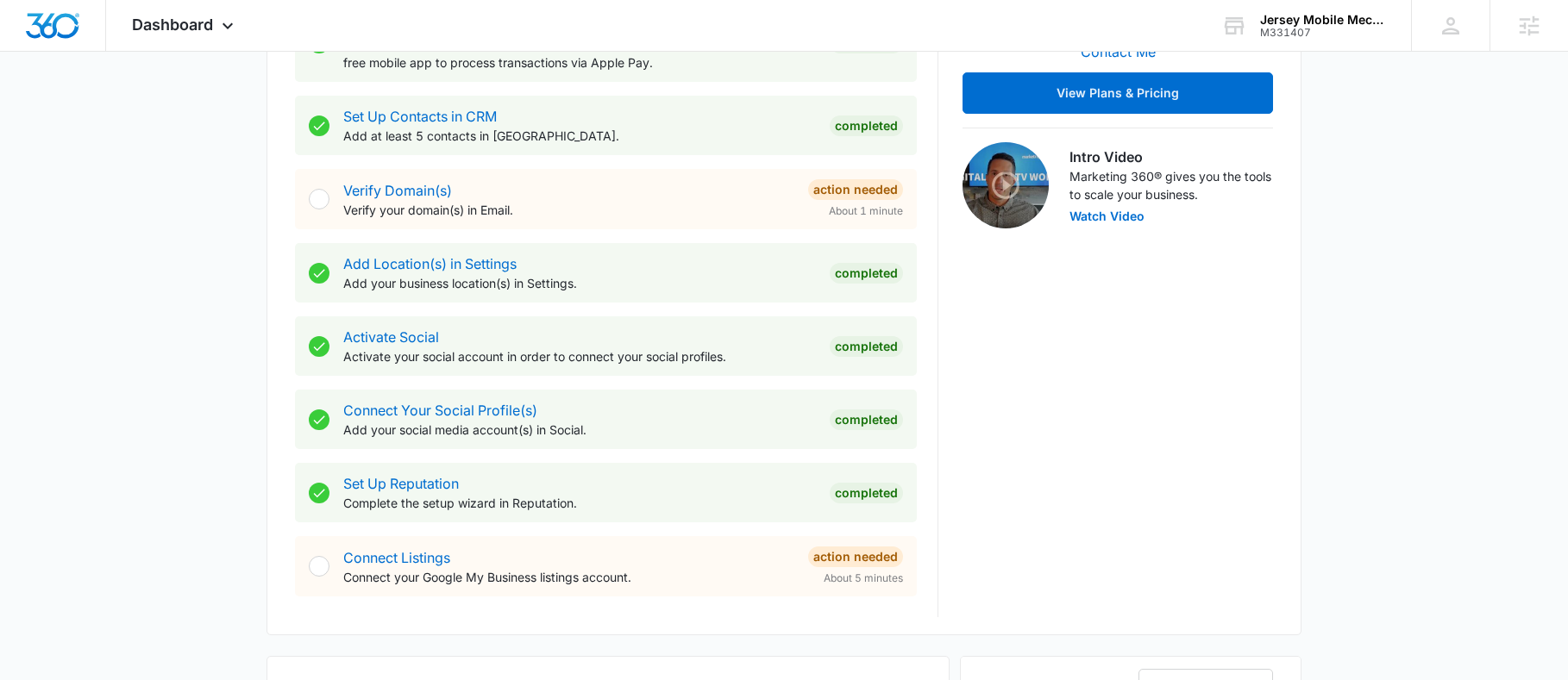
drag, startPoint x: 1542, startPoint y: 172, endPoint x: 841, endPoint y: 85, distance: 706.4
click at [1542, 172] on div "Today is Wednesday, August 13th Good afternoon, Kelly! Contacts You have 5 cont…" at bounding box center [784, 536] width 1568 height 1862
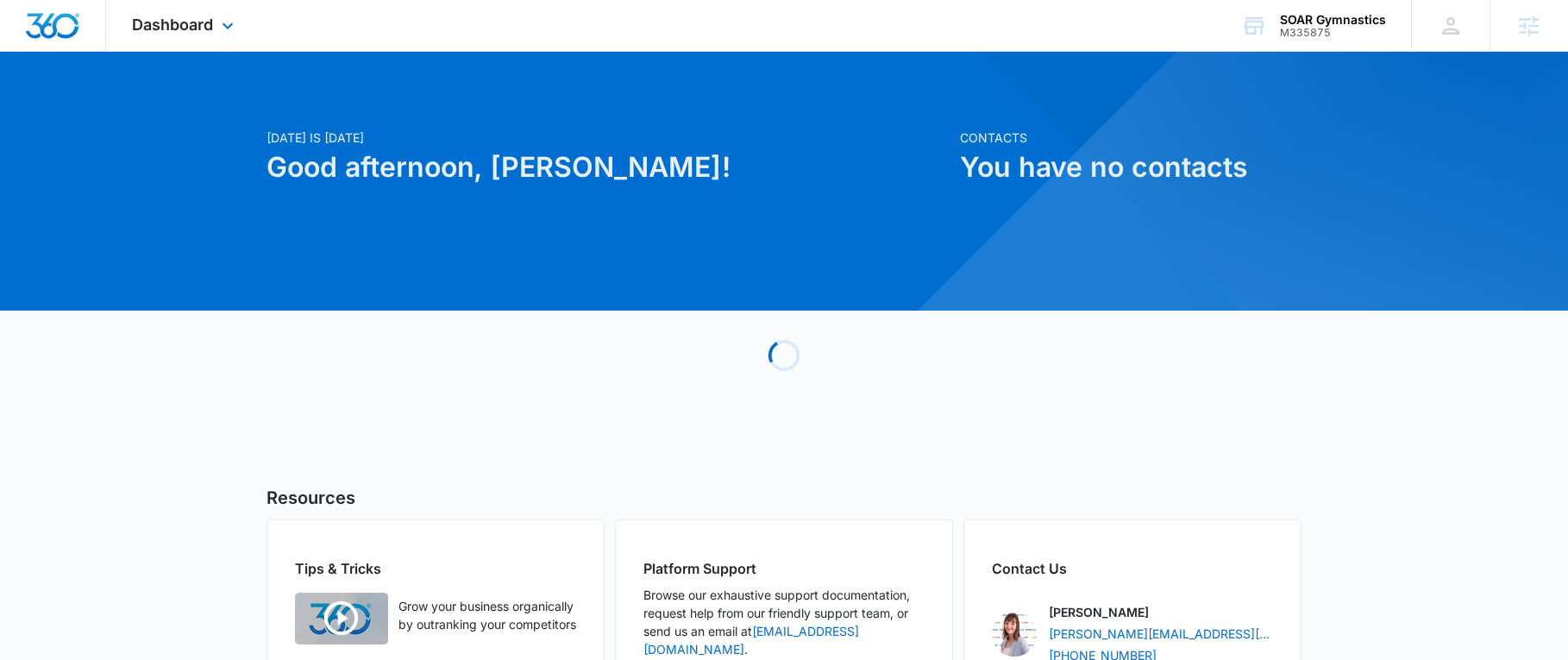
click at [193, 49] on div "Dashboard Apps Reputation Websites Forms CRM Email Social Shop Content Ads Inte…" at bounding box center [185, 25] width 157 height 51
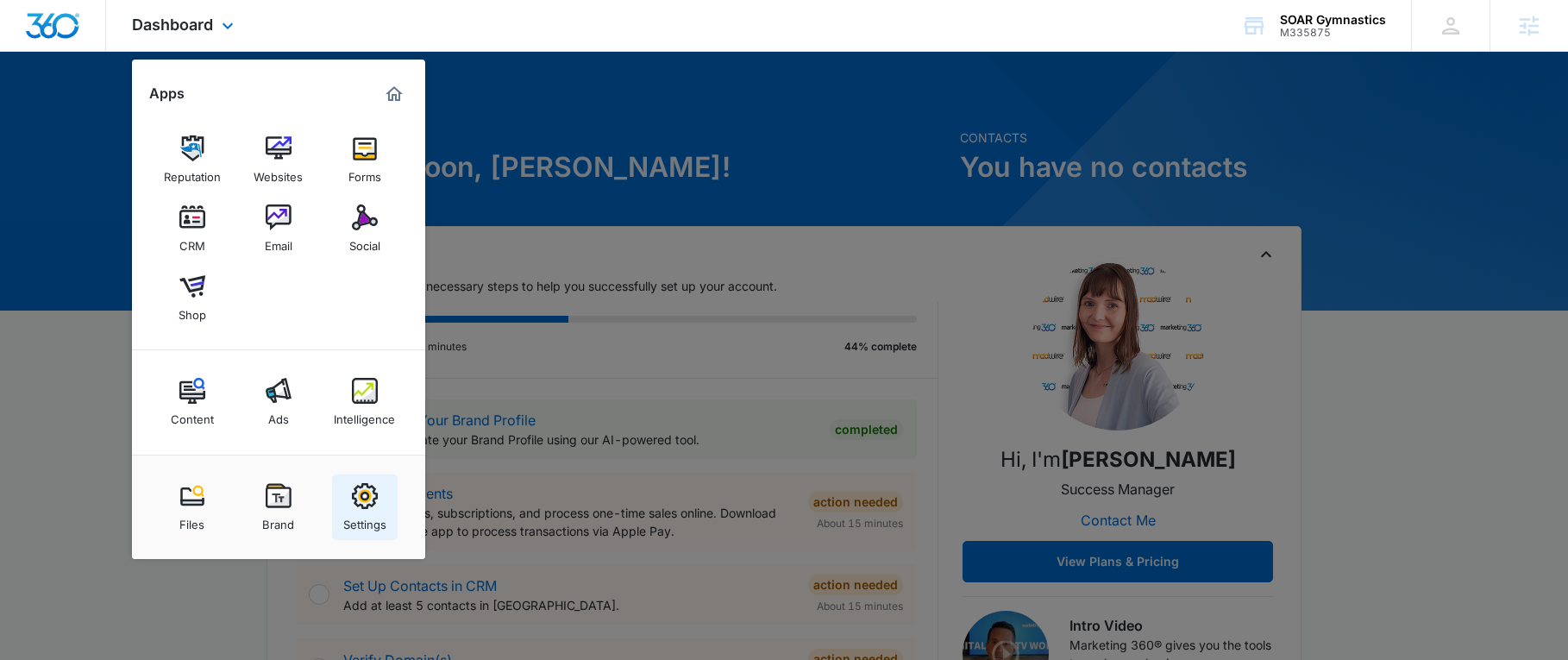
click at [366, 512] on div "Settings" at bounding box center [365, 520] width 43 height 22
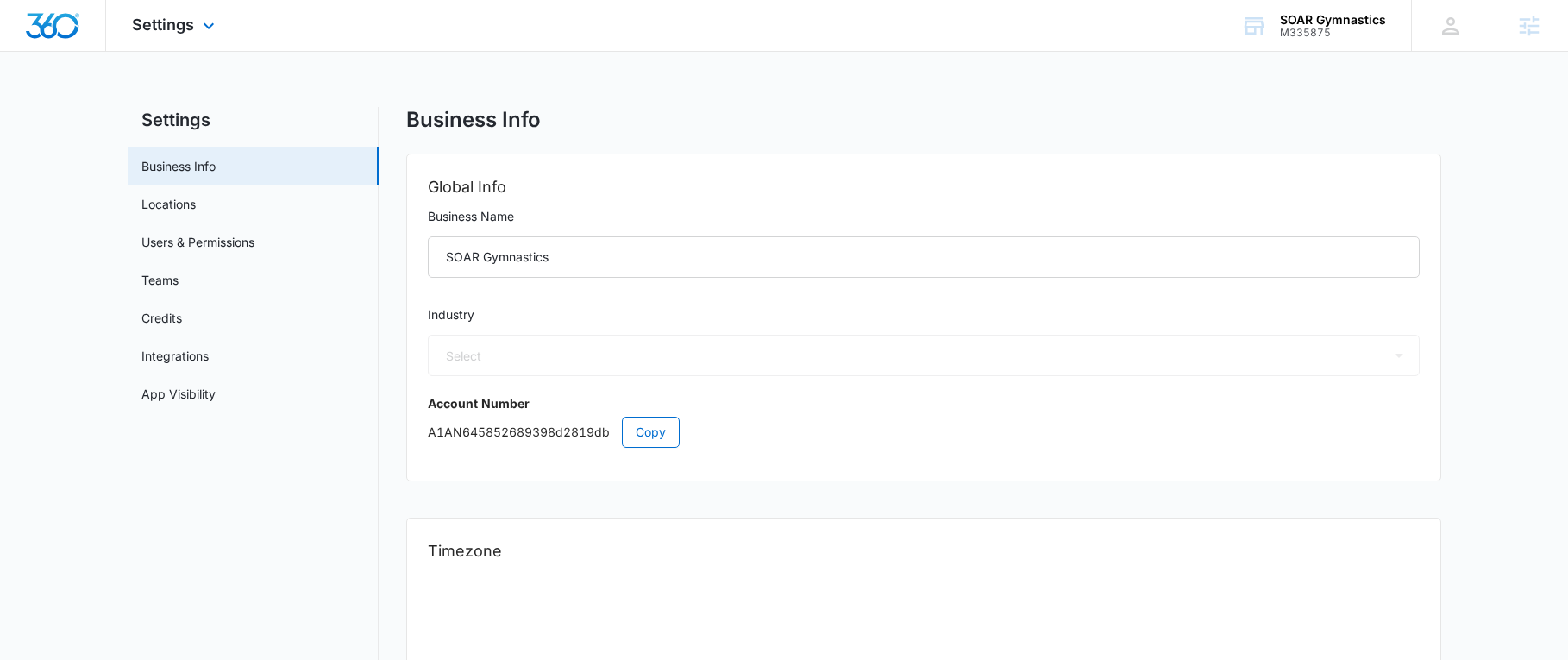
select select "36"
select select "US"
select select "America/[GEOGRAPHIC_DATA]"
click at [216, 399] on link "App Visibility" at bounding box center [179, 393] width 74 height 19
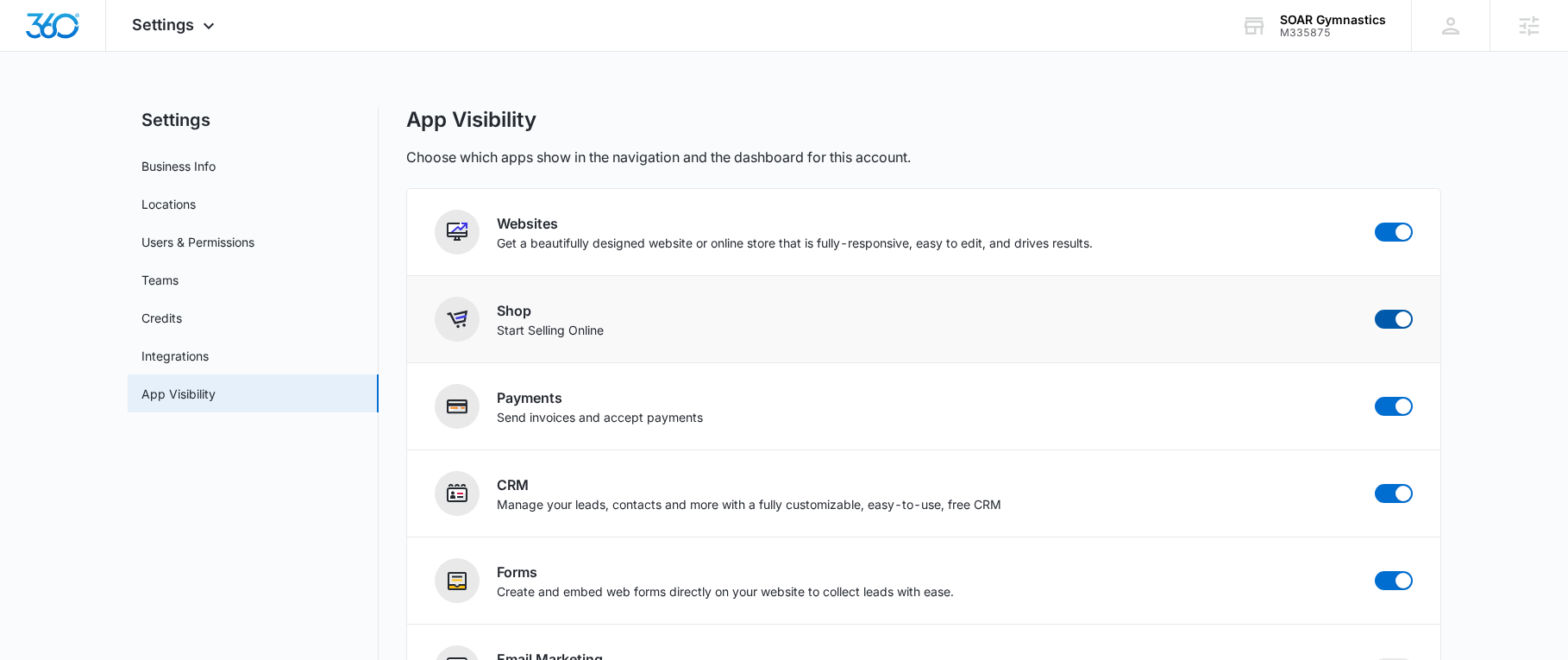
click at [1391, 320] on span at bounding box center [1393, 319] width 38 height 19
click at [1374, 310] on input "checkbox" at bounding box center [1373, 309] width 1 height 1
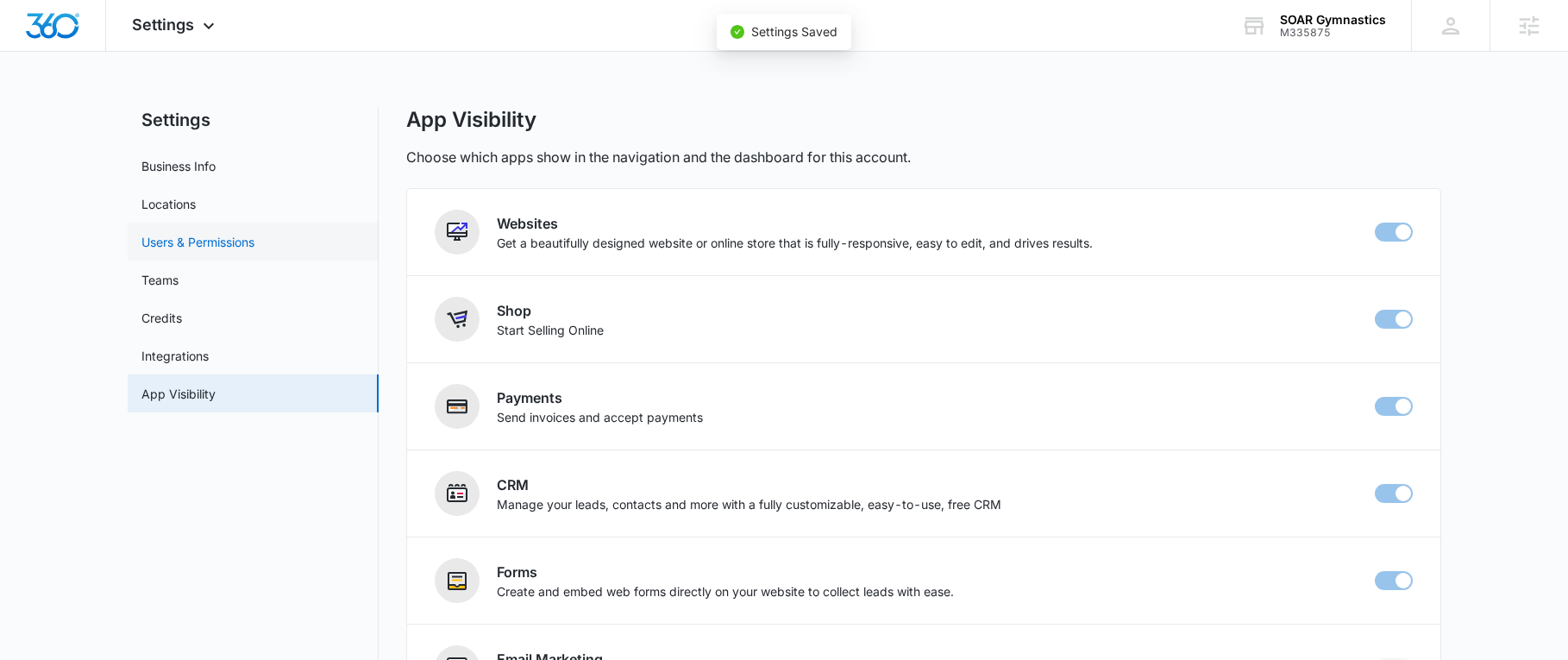
checkbox input "false"
click at [187, 240] on link "Users & Permissions" at bounding box center [198, 242] width 113 height 19
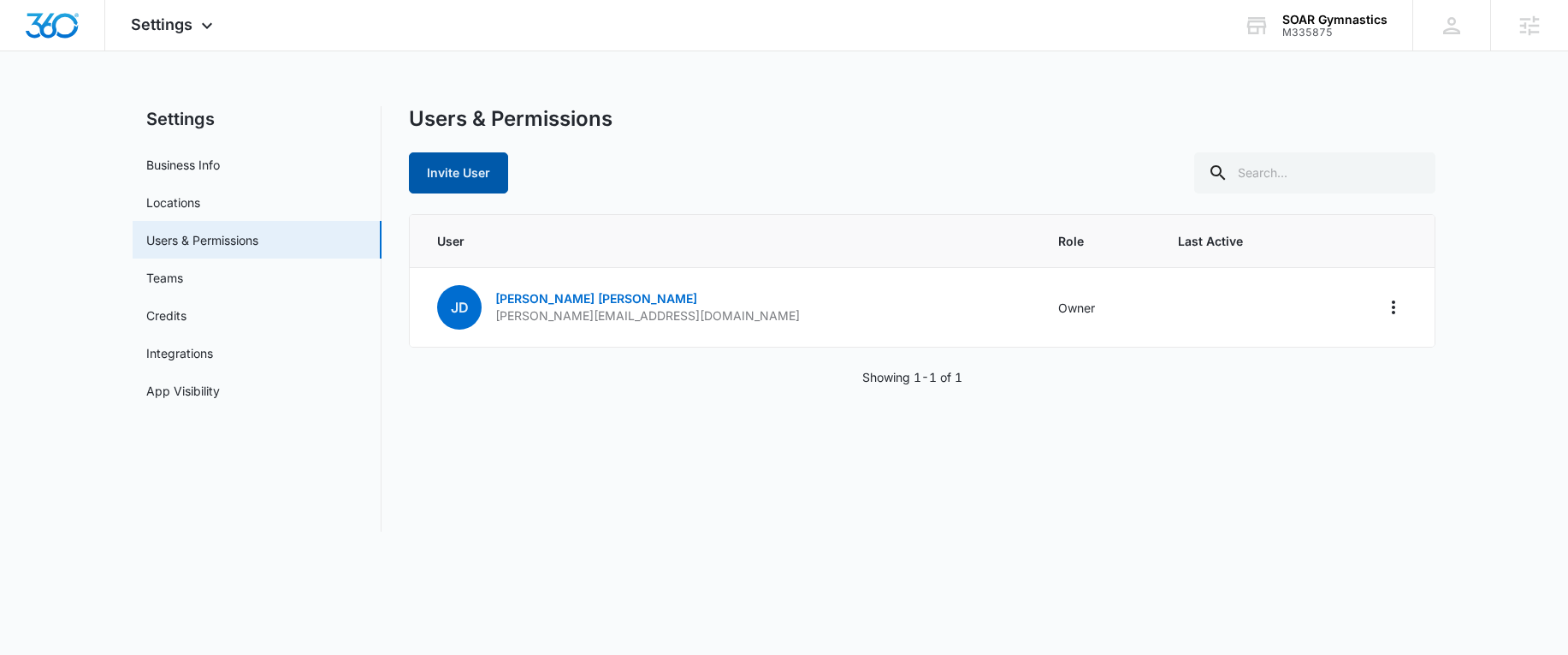
click at [472, 167] on button "Invite User" at bounding box center [459, 173] width 99 height 41
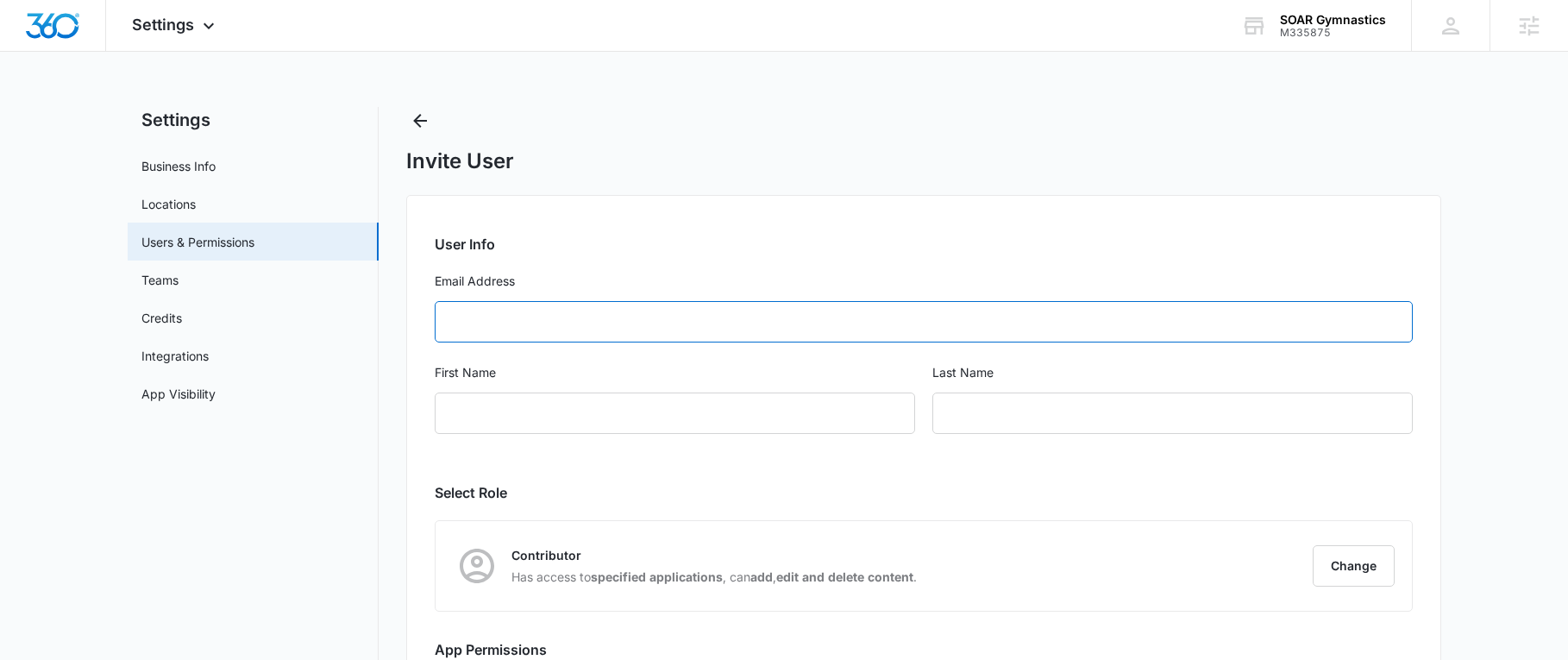
click at [534, 323] on input "Email Address" at bounding box center [924, 322] width 978 height 41
paste input "[PERSON_NAME][EMAIL_ADDRESS][DOMAIN_NAME]"
type input "[PERSON_NAME][EMAIL_ADDRESS][DOMAIN_NAME]"
click at [493, 408] on input "First Name" at bounding box center [675, 413] width 480 height 41
type input "[PERSON_NAME]"
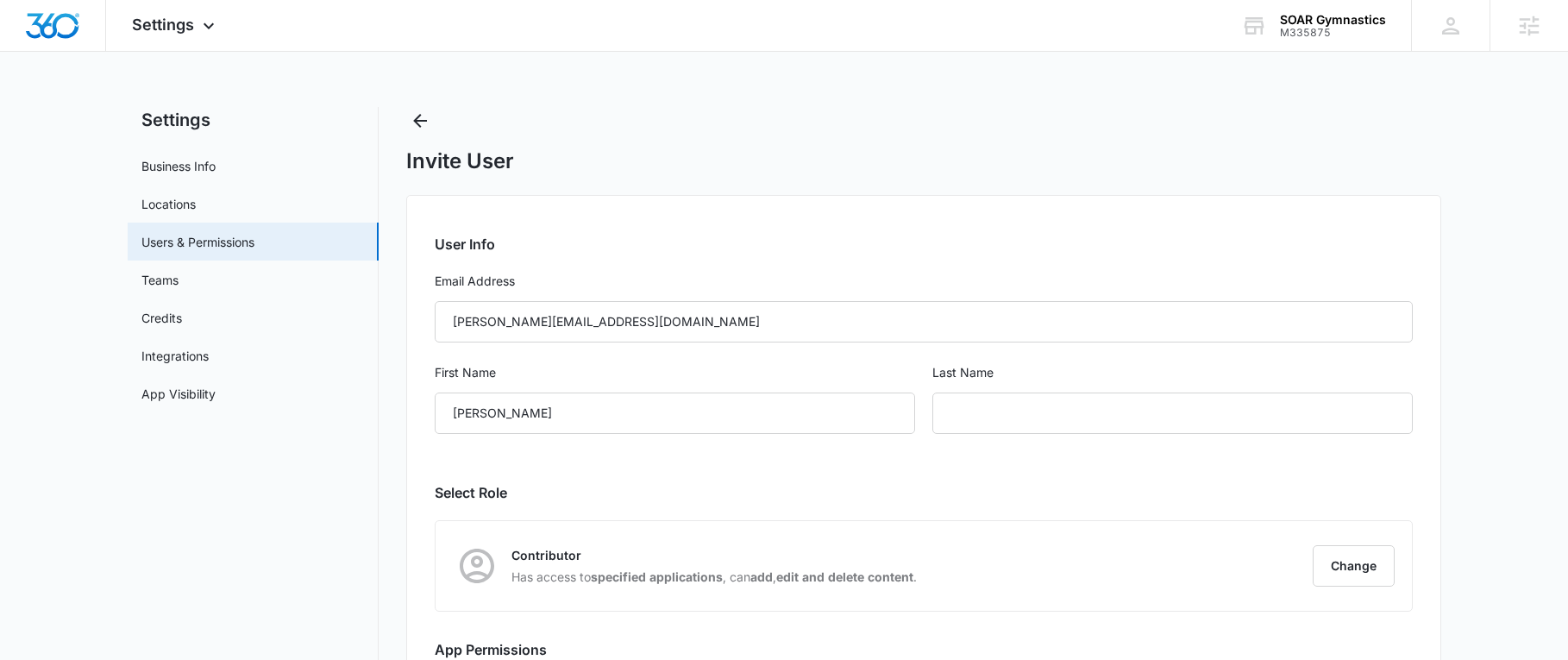
drag, startPoint x: 335, startPoint y: 632, endPoint x: 349, endPoint y: 609, distance: 26.9
click at [335, 632] on nav "Settings Business Info Locations Users & Permissions Teams Credits Integrations…" at bounding box center [253, 448] width 251 height 682
click at [1148, 423] on input "text" at bounding box center [1172, 413] width 480 height 41
type input "[PERSON_NAME]"
click at [1557, 245] on main "Settings Business Info Locations Users & Permissions Teams Credits Integrations…" at bounding box center [784, 458] width 1568 height 703
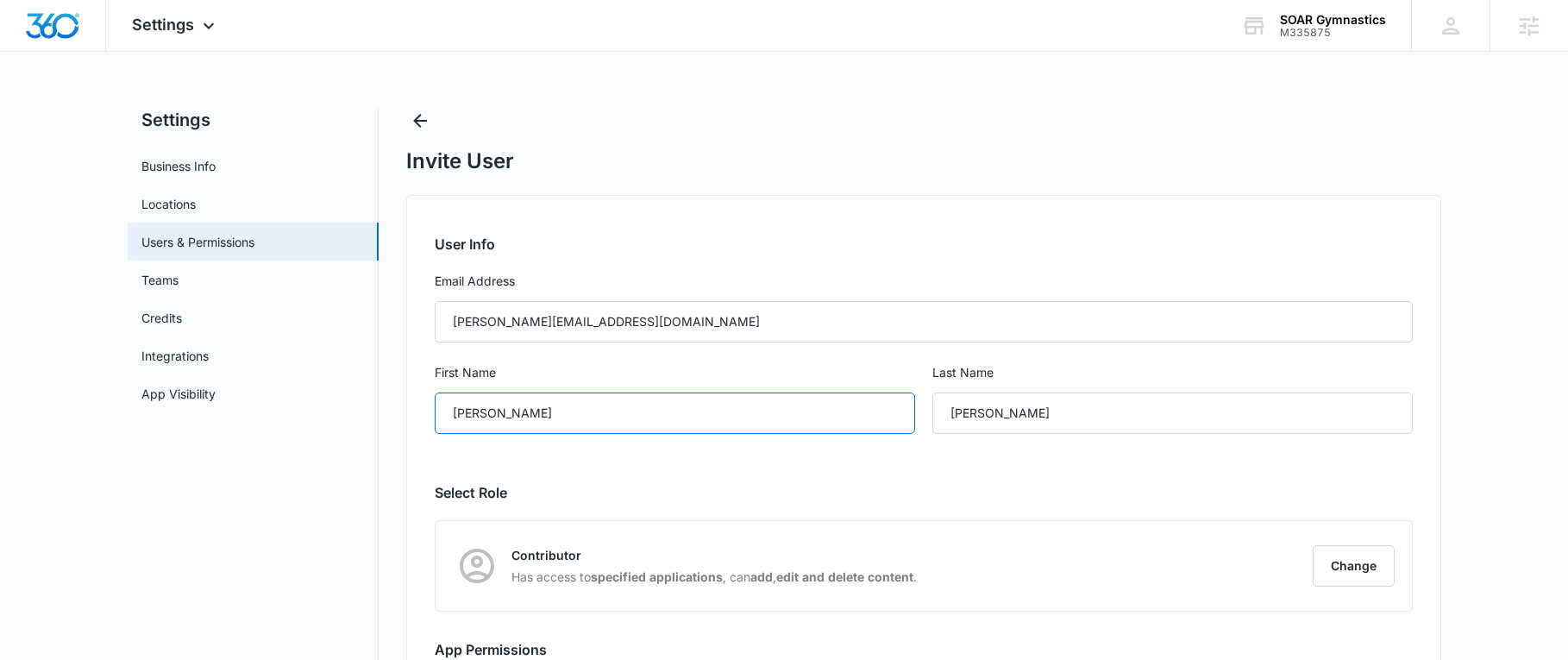
click at [522, 414] on input "[PERSON_NAME]" at bounding box center [675, 413] width 480 height 41
type input "Steven"
click at [626, 478] on div "User Info Email Address steve@soargymnastics.com First Name Steven Last Name Do…" at bounding box center [924, 492] width 1035 height 594
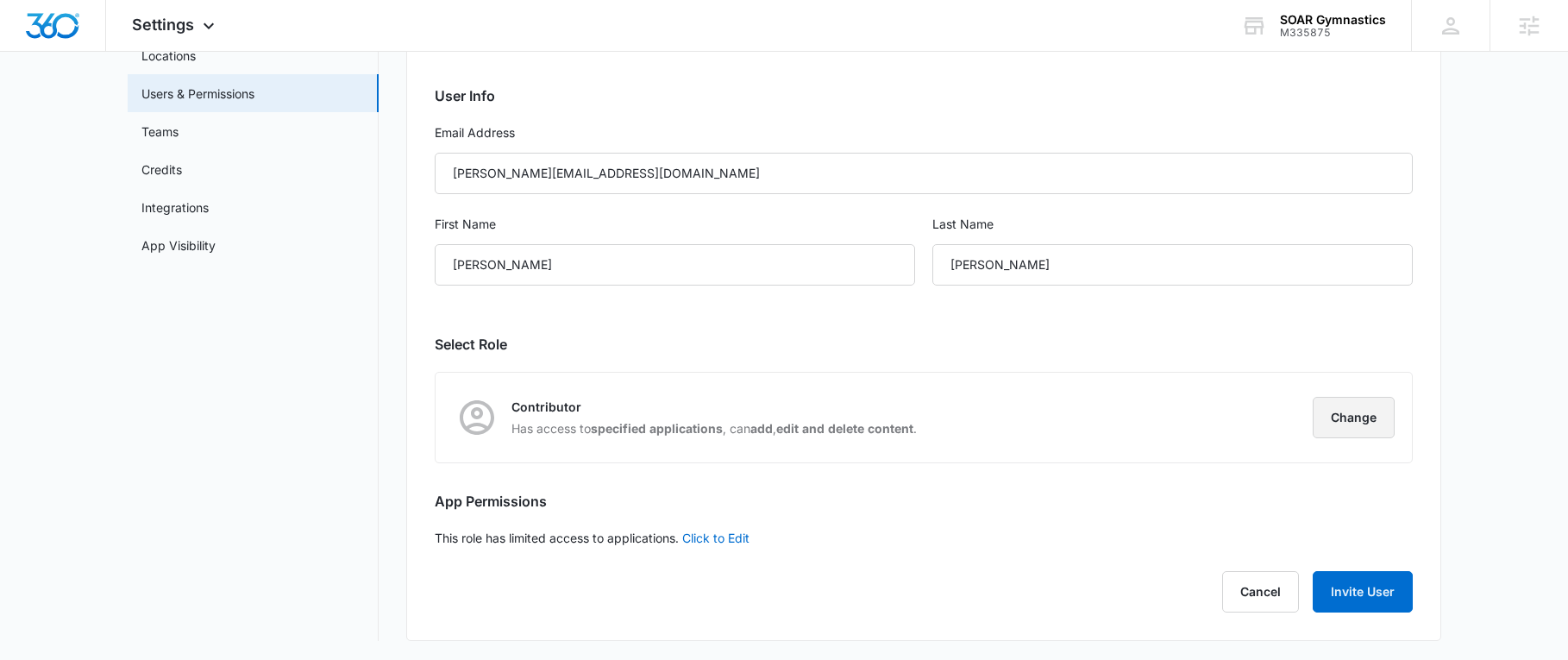
scroll to position [151, 0]
click at [1365, 439] on div "Contributor Has access to specified applications , can add , edit and delete co…" at bounding box center [924, 416] width 977 height 90
click at [1333, 416] on button "Change" at bounding box center [1354, 416] width 82 height 41
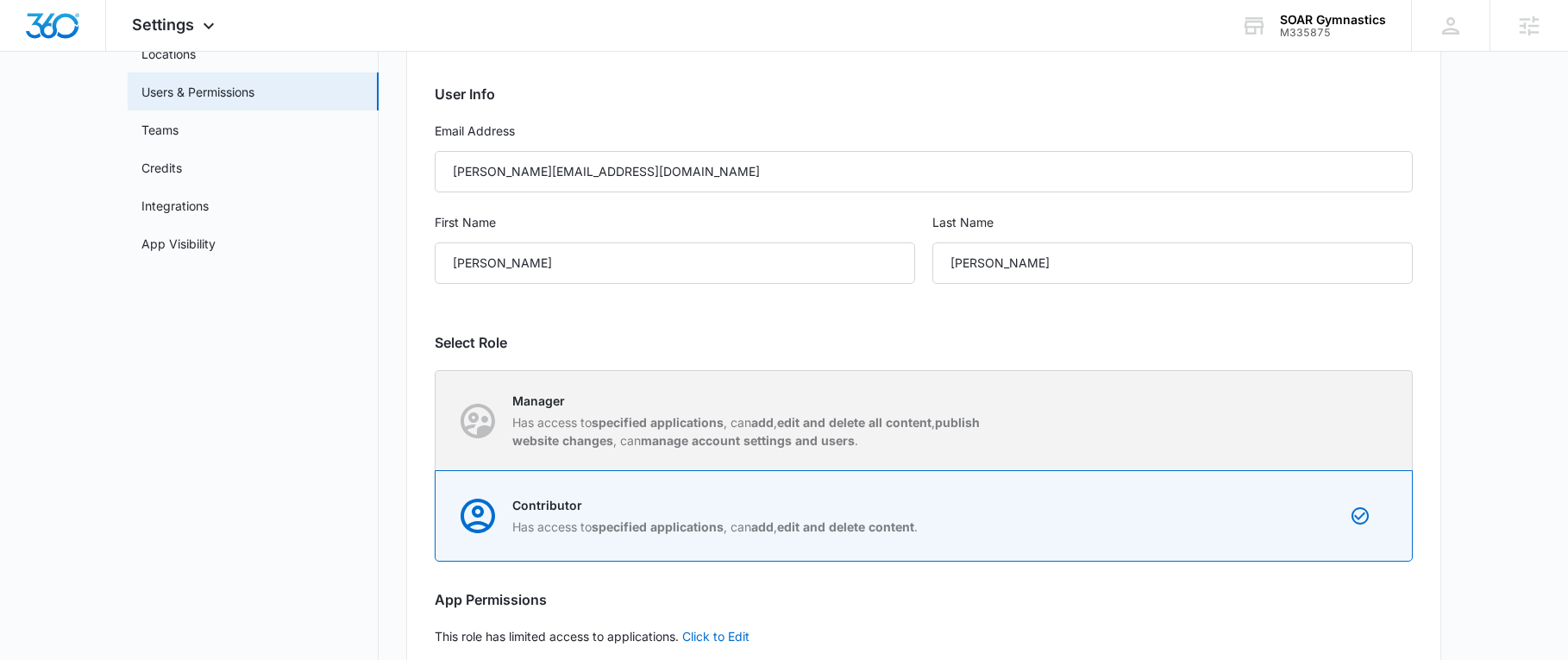
click at [936, 414] on p "Has access to specified applications , can add , edit and delete all content , …" at bounding box center [755, 431] width 485 height 36
click at [436, 420] on input "Manager Has access to specified applications , can add , edit and delete all co…" at bounding box center [436, 420] width 1 height 1
radio input "true"
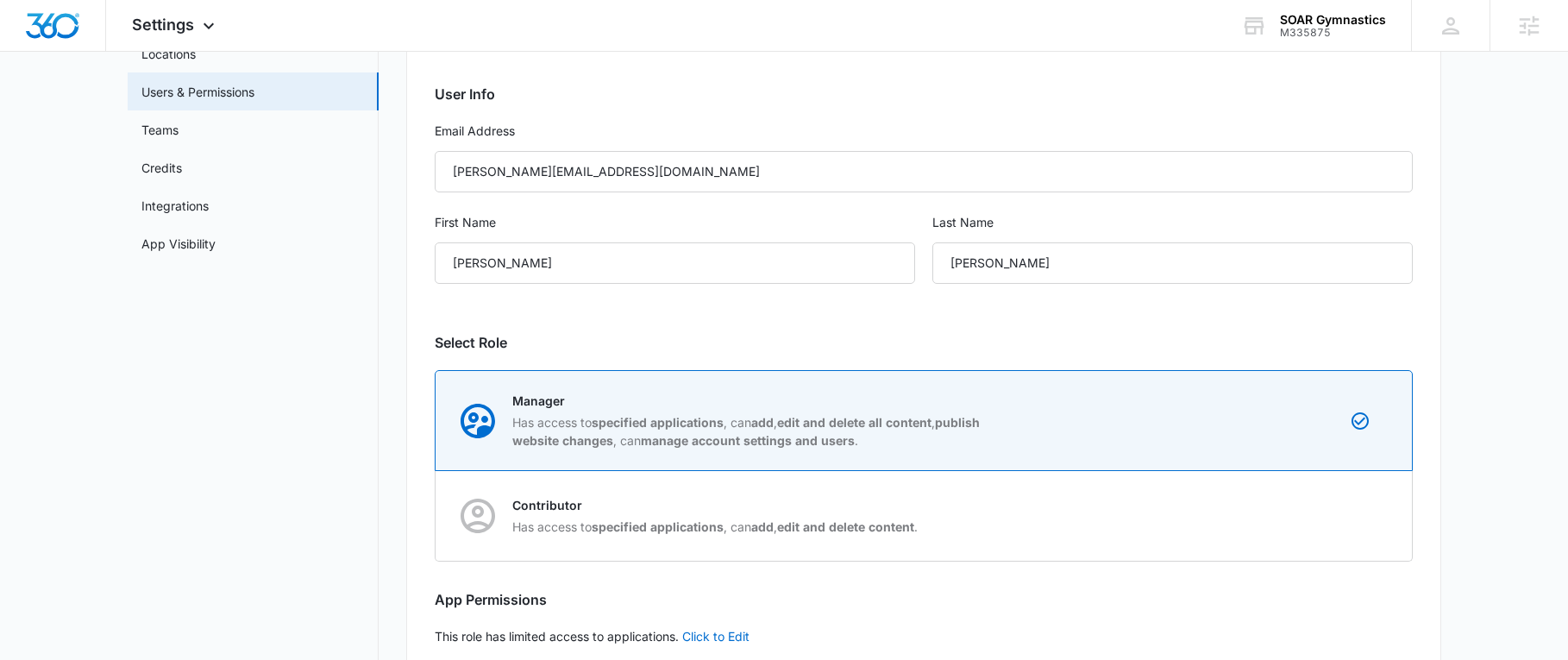
click at [1110, 333] on h2 "Select Role" at bounding box center [924, 342] width 978 height 21
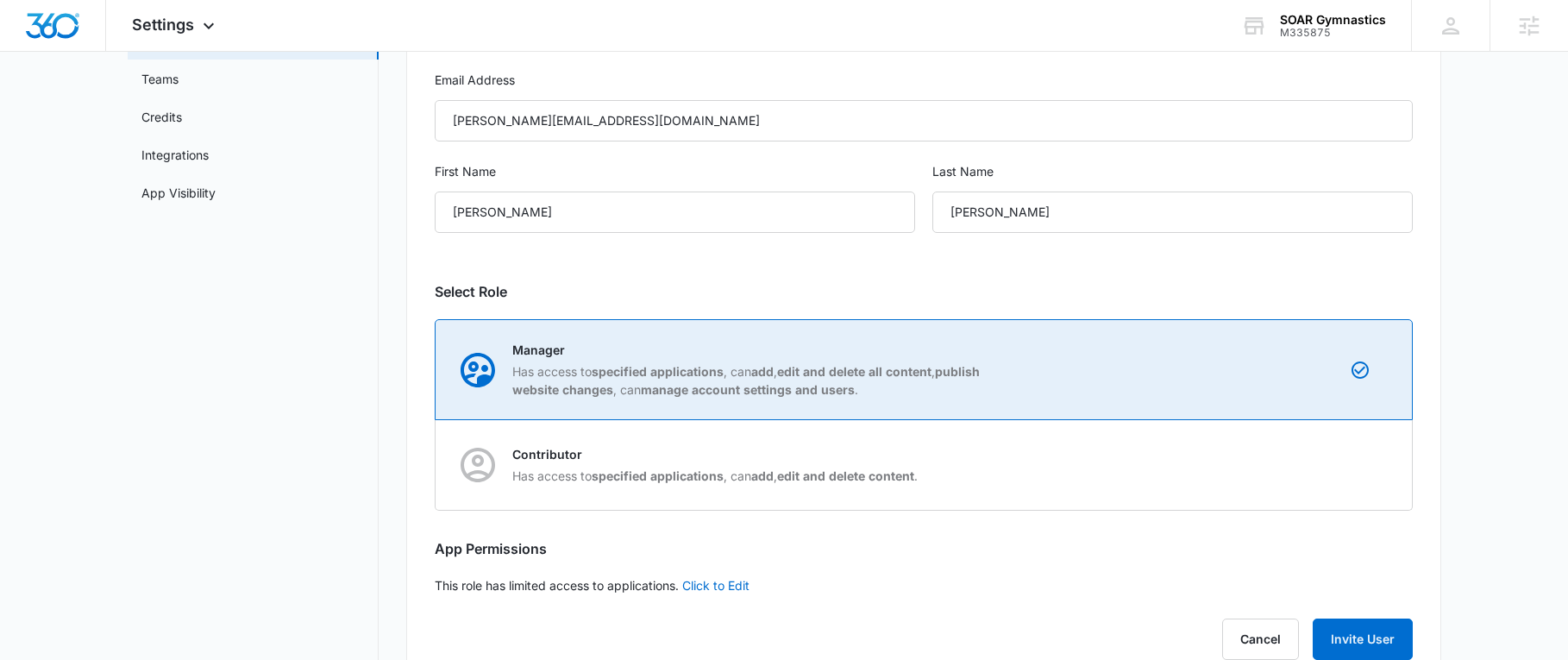
scroll to position [250, 0]
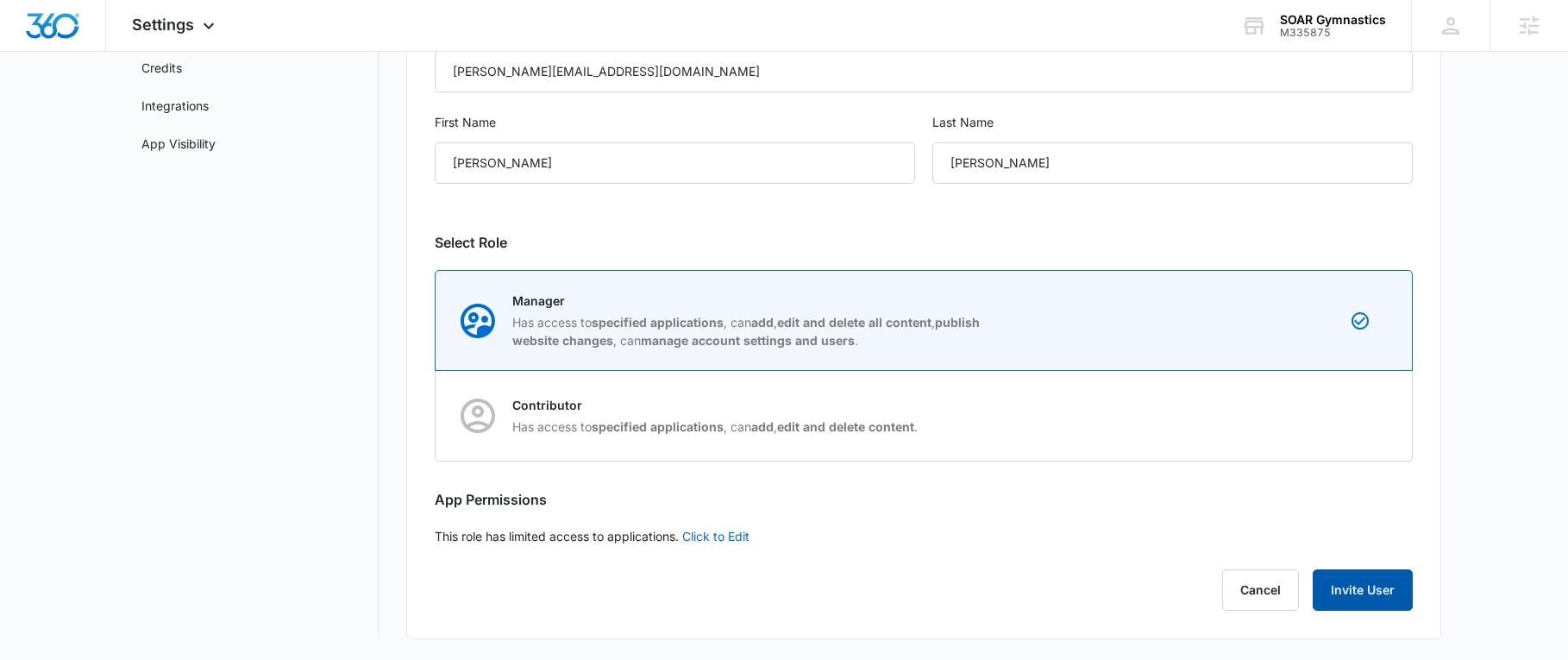
click at [1379, 595] on button "Invite User" at bounding box center [1363, 590] width 100 height 41
